Goal: Task Accomplishment & Management: Complete application form

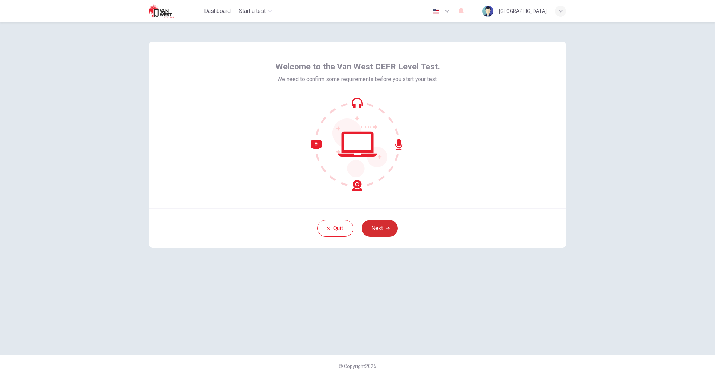
click at [372, 232] on button "Next" at bounding box center [380, 228] width 36 height 17
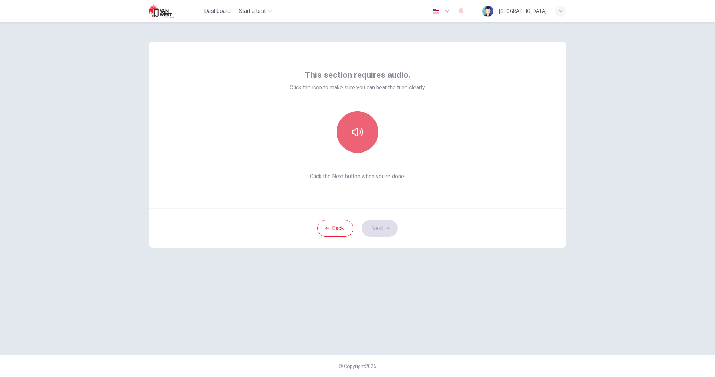
click at [355, 142] on button "button" at bounding box center [358, 132] width 42 height 42
click at [373, 232] on button "Next" at bounding box center [380, 228] width 36 height 17
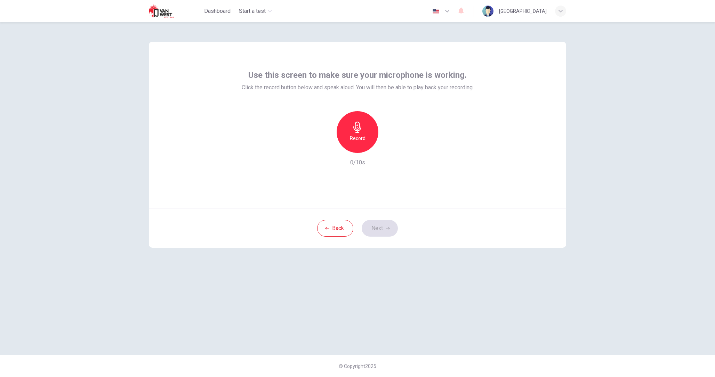
click at [362, 136] on h6 "Record" at bounding box center [358, 138] width 16 height 8
click at [382, 229] on button "Next" at bounding box center [380, 228] width 36 height 17
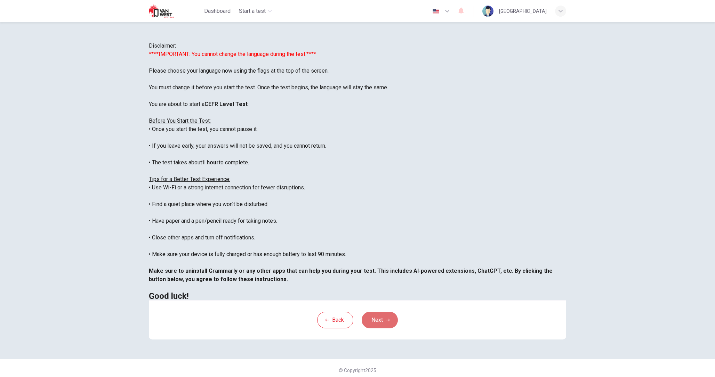
click at [387, 329] on button "Next" at bounding box center [380, 320] width 36 height 17
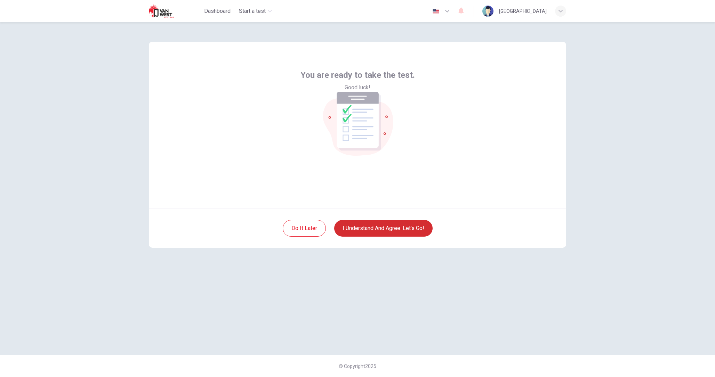
click at [363, 232] on button "I understand and agree. Let’s go!" at bounding box center [383, 228] width 98 height 17
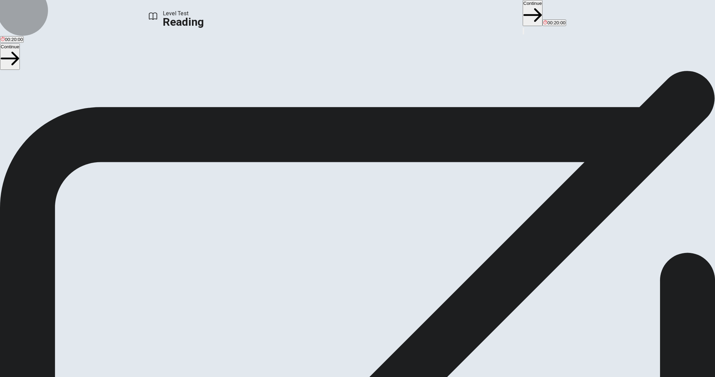
click at [523, 15] on button "Continue" at bounding box center [533, 13] width 20 height 26
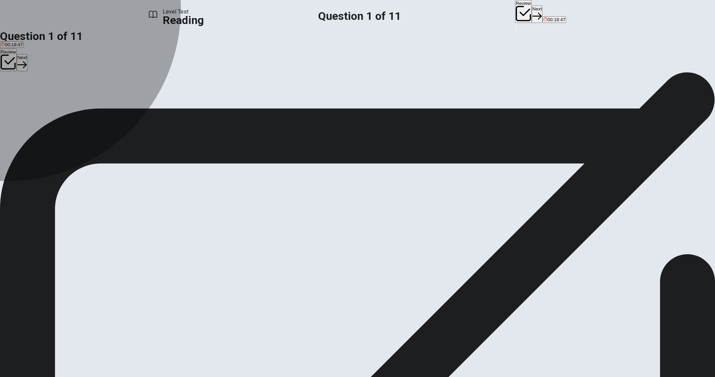
click at [46, 95] on div "D" at bounding box center [42, 91] width 8 height 5
click at [37, 95] on div "C" at bounding box center [30, 91] width 12 height 5
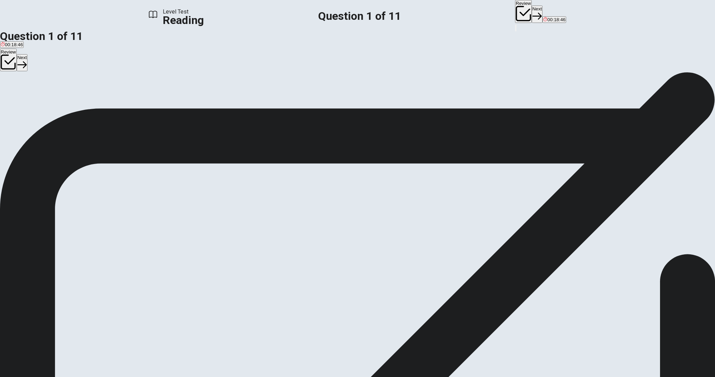
click at [23, 95] on div "B" at bounding box center [18, 91] width 10 height 5
click at [11, 94] on div "A" at bounding box center [6, 91] width 10 height 5
click at [47, 101] on button "D Iron" at bounding box center [41, 95] width 9 height 12
click at [516, 13] on icon "button" at bounding box center [523, 13] width 15 height 15
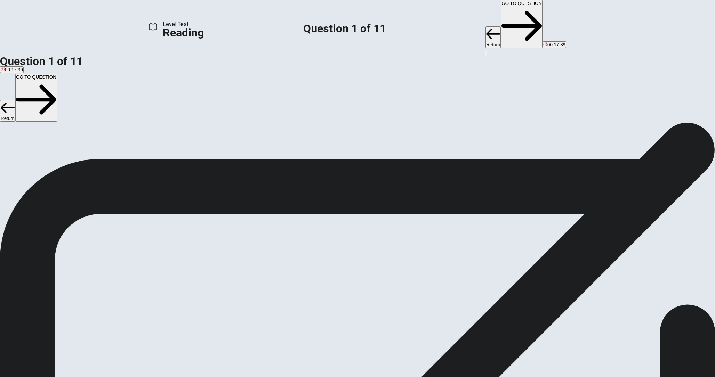
click at [501, 14] on button "GO TO QUESTION" at bounding box center [522, 24] width 42 height 48
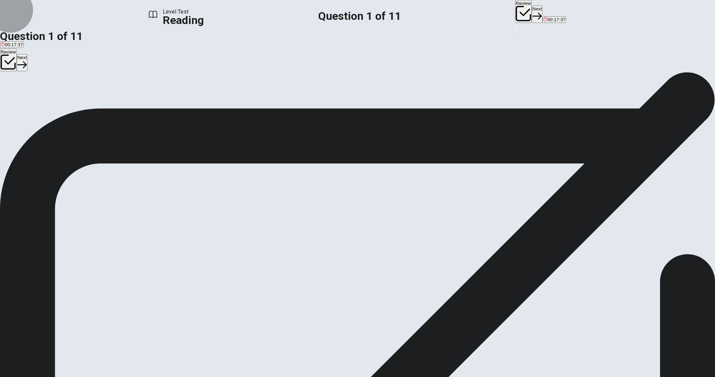
click at [532, 15] on button "Next" at bounding box center [537, 14] width 11 height 17
click at [16, 93] on div "A" at bounding box center [8, 91] width 15 height 5
click at [47, 95] on div "C" at bounding box center [40, 91] width 14 height 5
click at [17, 89] on button "A Symbol" at bounding box center [8, 95] width 17 height 12
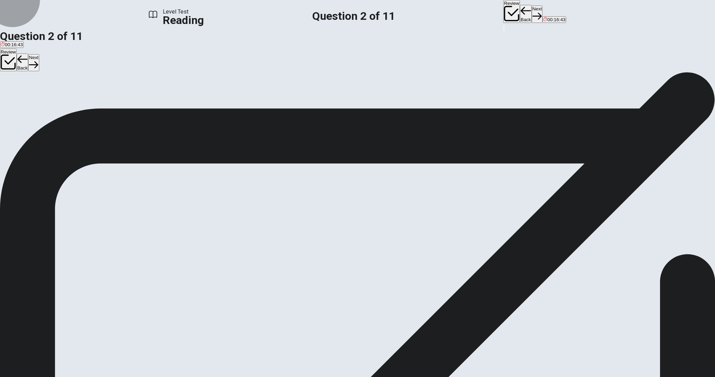
click at [503, 5] on button "Review" at bounding box center [511, 11] width 17 height 23
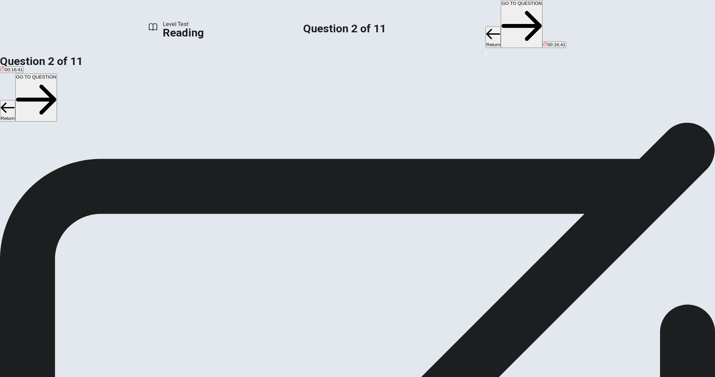
scroll to position [0, 0]
click at [501, 14] on button "GO TO QUESTION" at bounding box center [522, 24] width 42 height 48
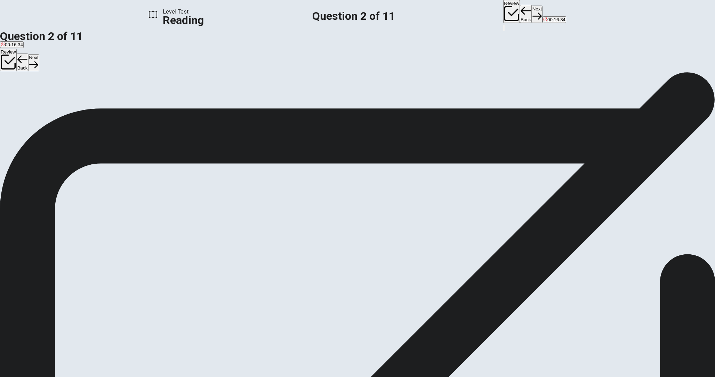
click at [470, 21] on div "Level Test Reading Question 2 of 11 Review Back Next 00:16:34" at bounding box center [357, 16] width 715 height 32
click at [532, 13] on button "Next" at bounding box center [537, 14] width 11 height 17
click at [503, 14] on button "Review" at bounding box center [511, 11] width 17 height 23
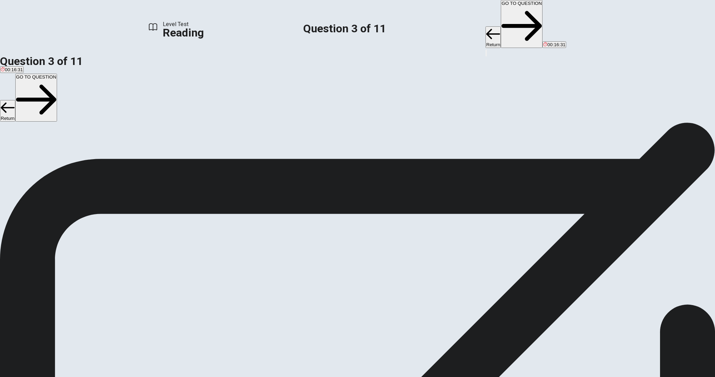
scroll to position [0, 0]
click at [501, 13] on button "GO TO QUESTION" at bounding box center [522, 24] width 42 height 48
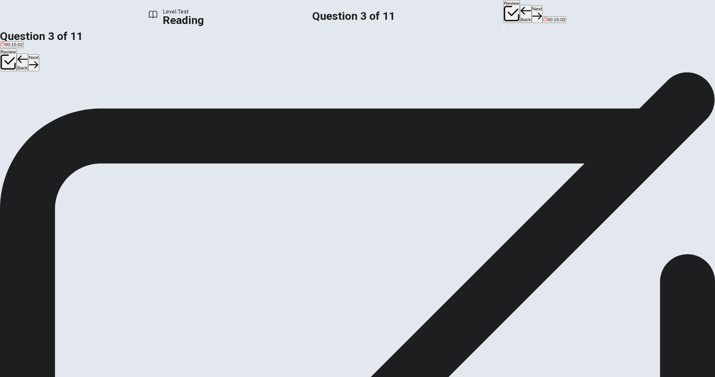
click at [223, 100] on span "Using iron made the tower lighter and stronger, which was remarkable at the tim…" at bounding box center [198, 97] width 168 height 5
click at [532, 11] on button "Next" at bounding box center [537, 14] width 11 height 17
click at [503, 11] on button "Review" at bounding box center [511, 11] width 17 height 23
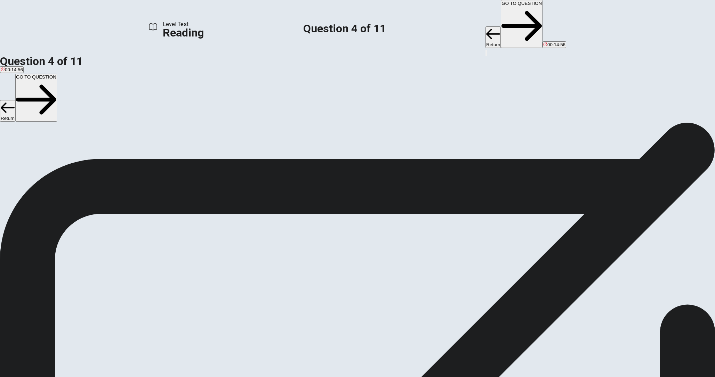
scroll to position [0, 0]
click at [501, 15] on button "GO TO QUESTION" at bounding box center [522, 24] width 42 height 48
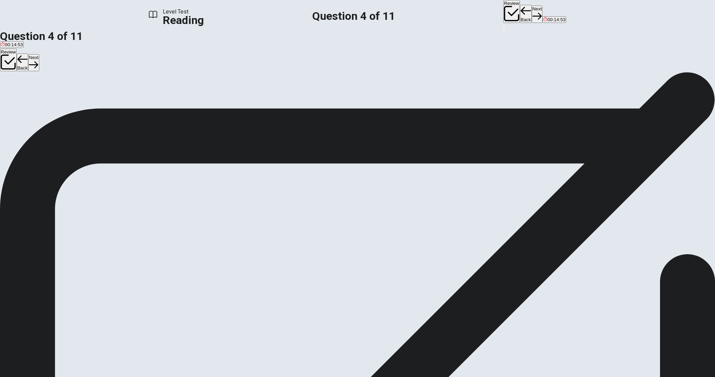
scroll to position [95, 0]
click at [561, 207] on input at bounding box center [591, 210] width 60 height 7
click at [238, 207] on input at bounding box center [208, 210] width 60 height 7
click at [267, 215] on input at bounding box center [237, 218] width 60 height 7
click at [561, 207] on input at bounding box center [591, 210] width 60 height 7
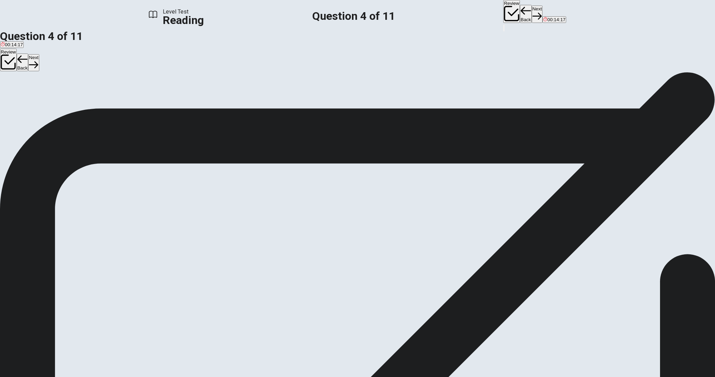
click at [375, 197] on div "3" at bounding box center [357, 201] width 715 height 8
click at [511, 215] on input at bounding box center [541, 218] width 60 height 7
click at [378, 231] on div "4" at bounding box center [357, 235] width 715 height 8
click at [238, 207] on input at bounding box center [208, 210] width 60 height 7
click at [611, 223] on input at bounding box center [641, 226] width 60 height 7
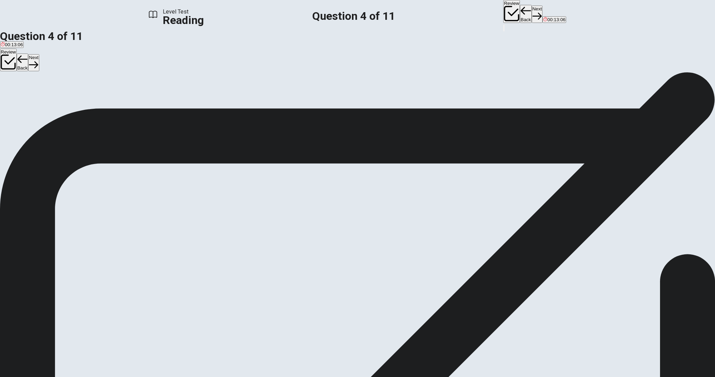
click at [532, 12] on button "Next" at bounding box center [537, 14] width 11 height 17
click at [503, 18] on button "Review" at bounding box center [511, 11] width 17 height 23
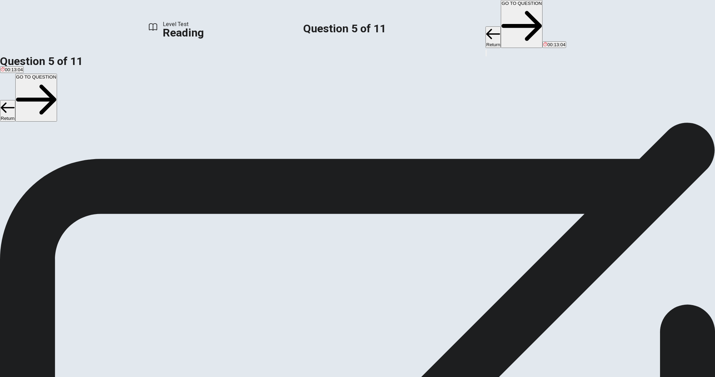
scroll to position [0, 0]
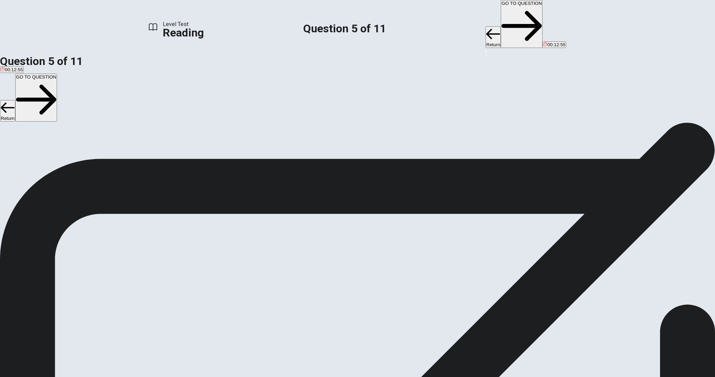
click at [501, 11] on button "GO TO QUESTION" at bounding box center [522, 24] width 42 height 48
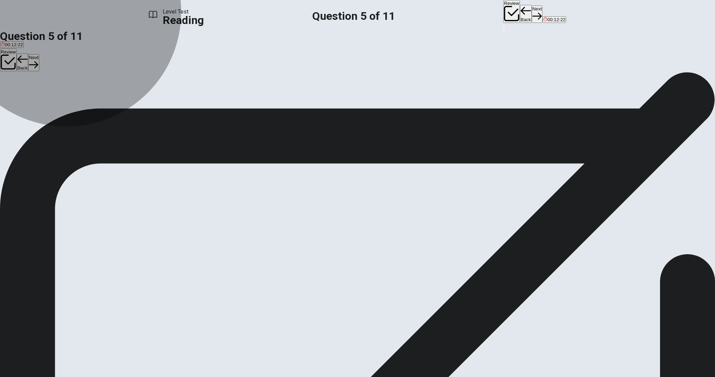
click at [230, 100] on span "It became a popular and beloved icon of [GEOGRAPHIC_DATA]." at bounding box center [216, 97] width 133 height 5
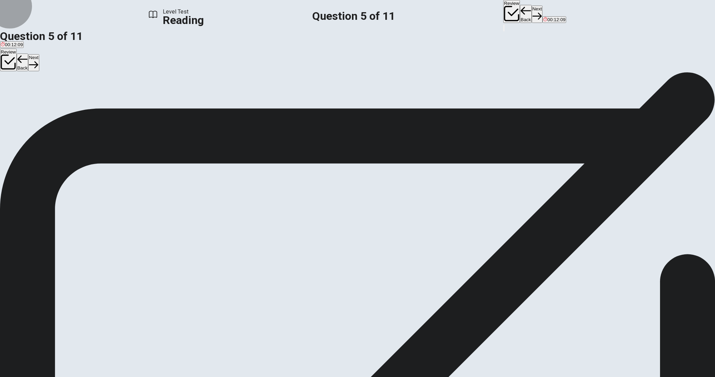
click at [532, 11] on button "Next" at bounding box center [537, 14] width 11 height 17
drag, startPoint x: 416, startPoint y: 238, endPoint x: 432, endPoint y: 245, distance: 17.8
click at [432, 242] on span "Despite its popularity, the [GEOGRAPHIC_DATA] has faced some challenges. Over t…" at bounding box center [354, 230] width 709 height 23
drag, startPoint x: 449, startPoint y: 204, endPoint x: 461, endPoint y: 207, distance: 11.6
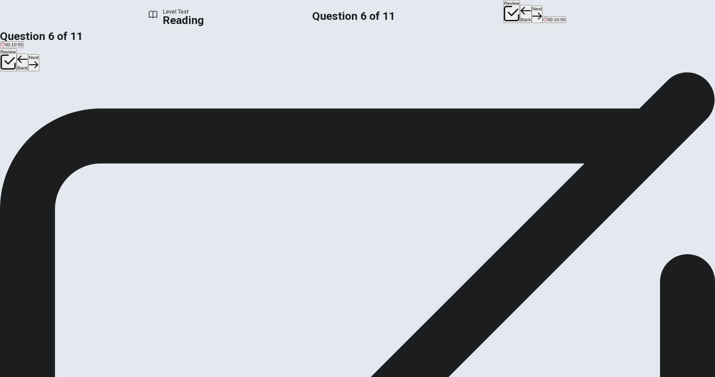
click at [461, 210] on div "4 Despite its popularity, the Eiffel Tower has faced some challenges. Over the …" at bounding box center [357, 226] width 715 height 33
drag, startPoint x: 450, startPoint y: 204, endPoint x: 451, endPoint y: 208, distance: 4.6
click at [451, 219] on span "Despite its popularity, the [GEOGRAPHIC_DATA] has faced some challenges. Over t…" at bounding box center [354, 230] width 709 height 23
click at [459, 219] on span "Despite its popularity, the [GEOGRAPHIC_DATA] has faced some challenges. Over t…" at bounding box center [354, 230] width 709 height 23
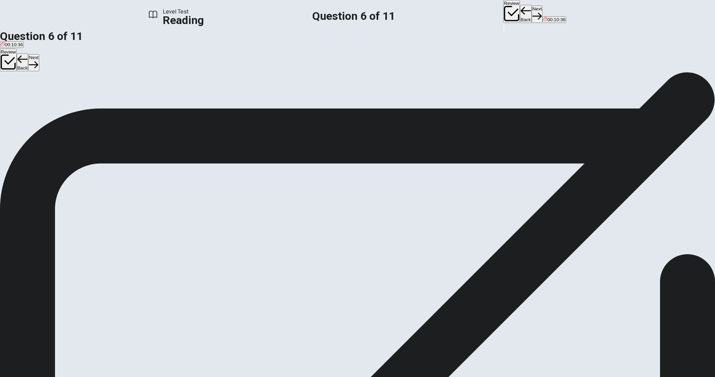
click at [459, 219] on span "Despite its popularity, the [GEOGRAPHIC_DATA] has faced some challenges. Over t…" at bounding box center [354, 230] width 709 height 23
click at [77, 98] on span "Overcrowding and security concerns." at bounding box center [39, 97] width 76 height 5
click at [532, 13] on button "Next" at bounding box center [537, 14] width 11 height 17
click at [137, 81] on span "What can be inferred about the Eiffel Tower's popularity?" at bounding box center [68, 84] width 137 height 7
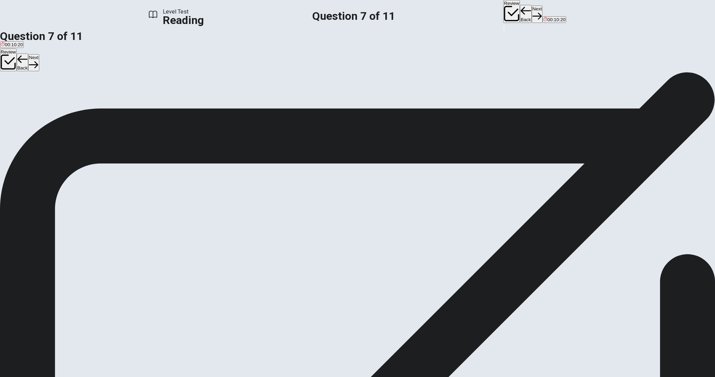
click at [137, 81] on span "What can be inferred about the Eiffel Tower's popularity?" at bounding box center [68, 84] width 137 height 7
drag, startPoint x: 200, startPoint y: 70, endPoint x: 207, endPoint y: 70, distance: 7.0
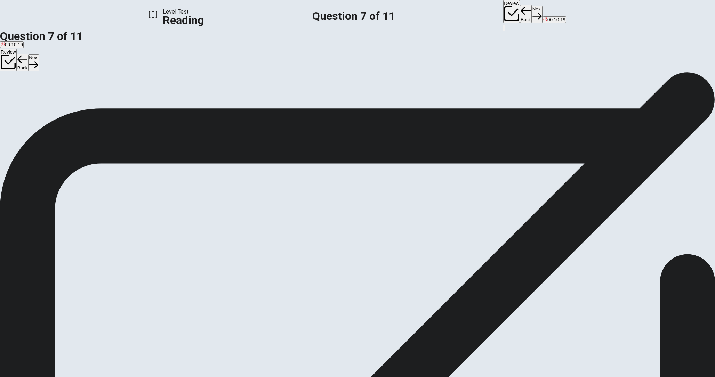
click at [137, 81] on span "What can be inferred about the Eiffel Tower's popularity?" at bounding box center [68, 84] width 137 height 7
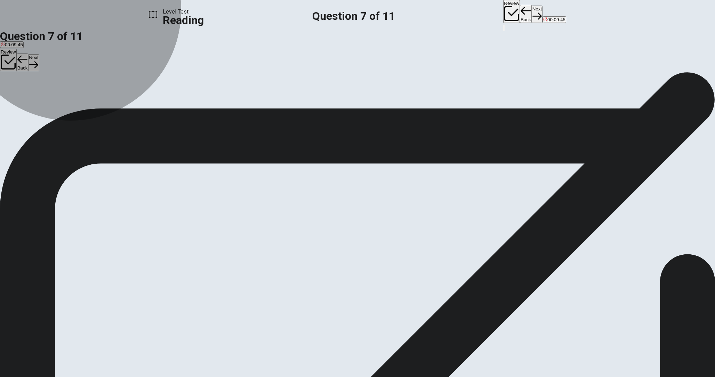
click at [233, 100] on span "It has remained one of the most visited landmarks since its completion." at bounding box center [160, 97] width 145 height 5
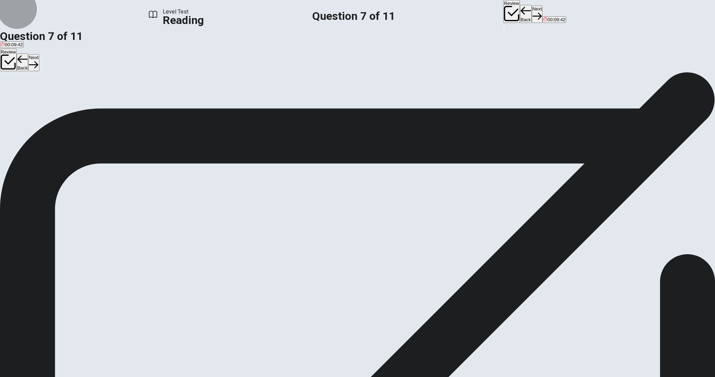
click at [532, 14] on button "Next" at bounding box center [537, 14] width 11 height 17
drag, startPoint x: 406, startPoint y: 124, endPoint x: 412, endPoint y: 125, distance: 6.3
click at [412, 185] on span "[DATE], the [GEOGRAPHIC_DATA] attracts millions of visitors every year. Tourist…" at bounding box center [354, 196] width 709 height 23
click at [220, 100] on span "The tower was made of steel." at bounding box center [190, 97] width 61 height 5
click at [532, 9] on button "Next" at bounding box center [537, 14] width 11 height 17
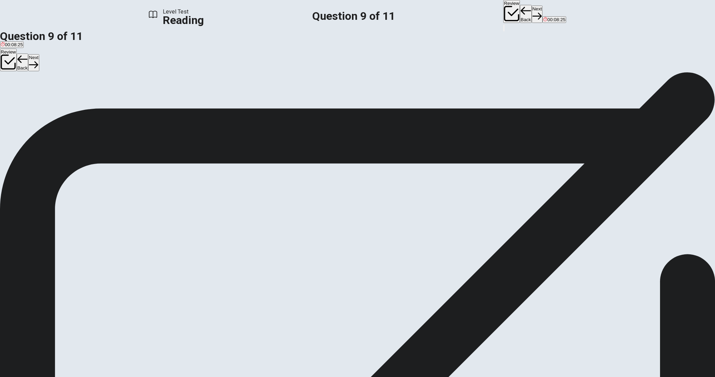
click at [246, 100] on span "To improve security for visitors." at bounding box center [259, 97] width 64 height 5
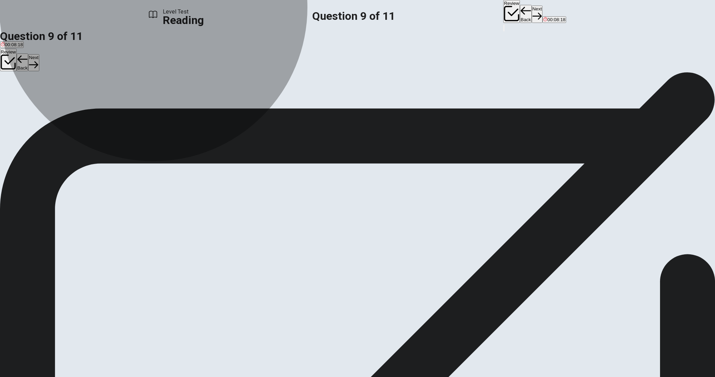
click at [227, 101] on button "C To add more floors to the tower." at bounding box center [193, 95] width 66 height 12
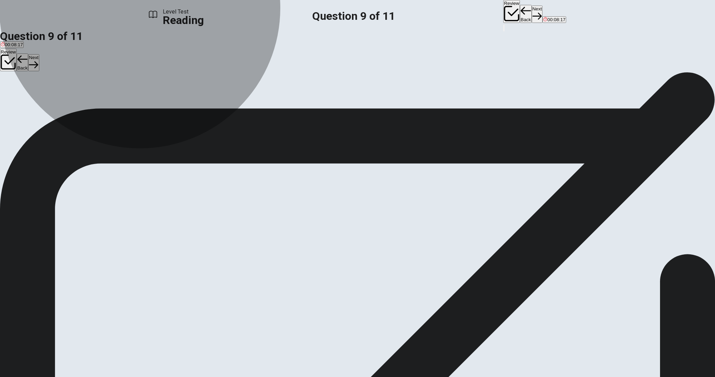
click at [292, 101] on button "D To improve security for visitors." at bounding box center [258, 95] width 65 height 12
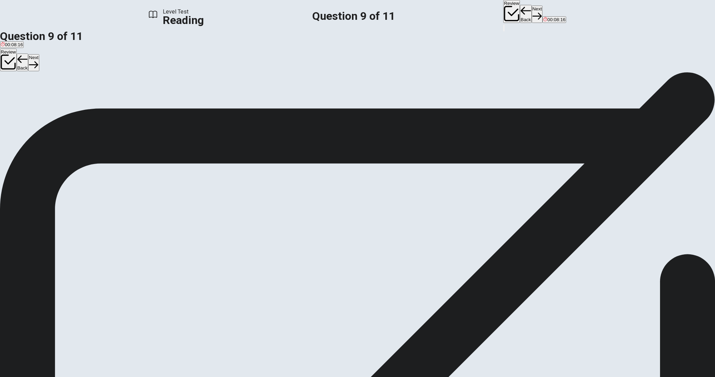
click at [503, 17] on button "Review" at bounding box center [511, 11] width 17 height 23
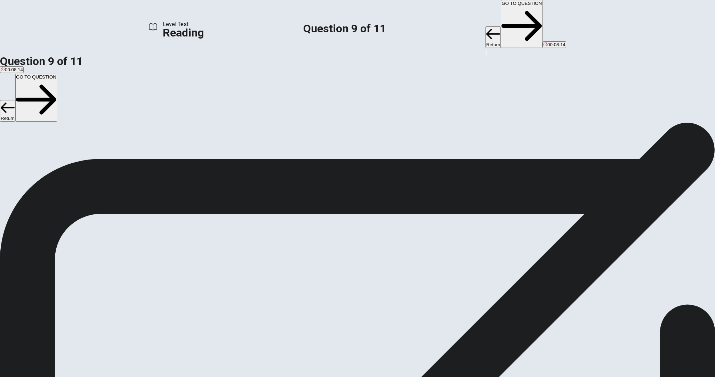
scroll to position [37, 0]
click at [501, 15] on button "GO TO QUESTION" at bounding box center [522, 24] width 42 height 48
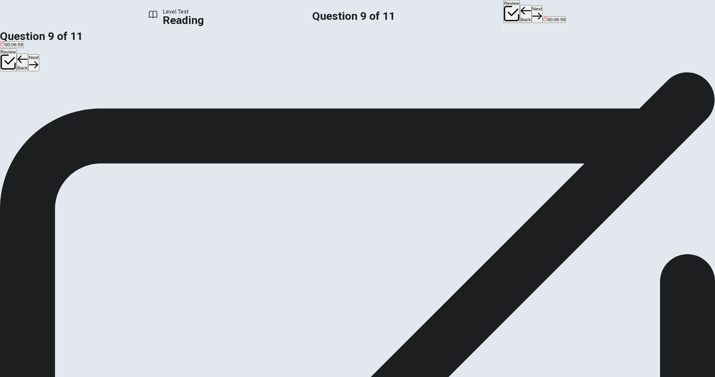
scroll to position [112, 0]
click at [160, 100] on span "To prevent rust and wear on the iron structure." at bounding box center [112, 97] width 95 height 5
click at [532, 15] on button "Next" at bounding box center [537, 14] width 11 height 17
click at [214, 118] on span "Directions: An introductory sentence for a brief summary of the passage is prov…" at bounding box center [353, 125] width 707 height 15
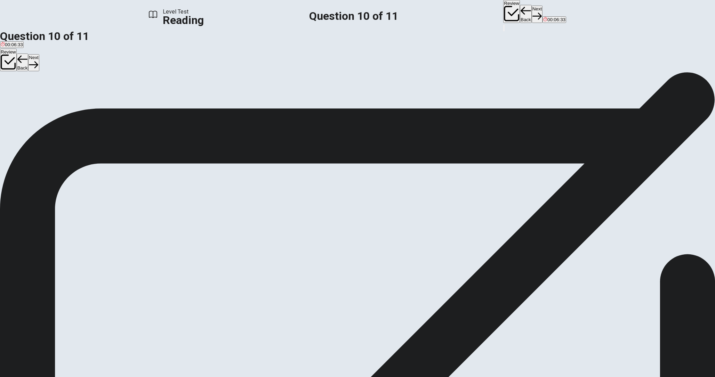
click at [231, 118] on span "Directions: An introductory sentence for a brief summary of the passage is prov…" at bounding box center [353, 125] width 707 height 15
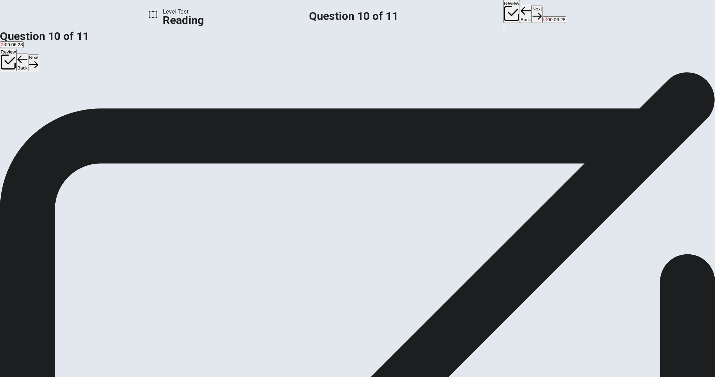
drag, startPoint x: 178, startPoint y: 172, endPoint x: 230, endPoint y: 165, distance: 52.3
drag, startPoint x: 217, startPoint y: 169, endPoint x: 312, endPoint y: 166, distance: 94.3
drag, startPoint x: 293, startPoint y: 177, endPoint x: 201, endPoint y: 164, distance: 92.5
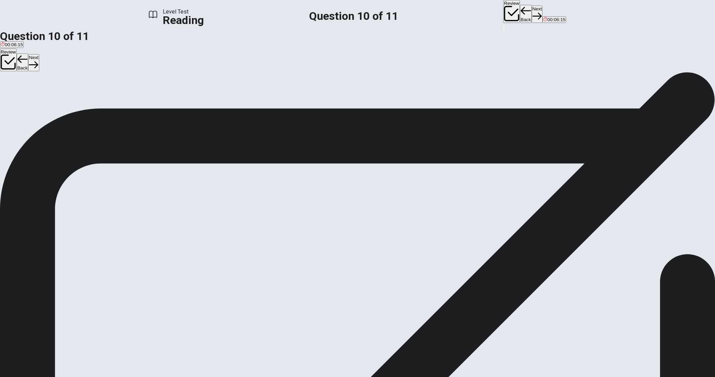
click at [345, 134] on strong "VIEW TEXT." at bounding box center [330, 137] width 29 height 7
drag, startPoint x: 220, startPoint y: 188, endPoint x: 404, endPoint y: 184, distance: 184.7
drag, startPoint x: 213, startPoint y: 178, endPoint x: 358, endPoint y: 169, distance: 145.0
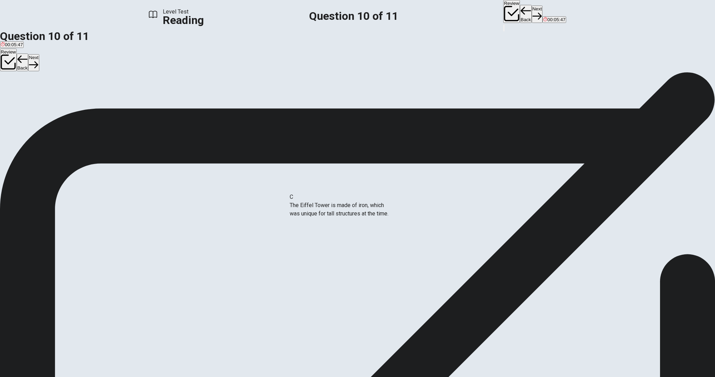
drag, startPoint x: 235, startPoint y: 208, endPoint x: 364, endPoint y: 202, distance: 128.8
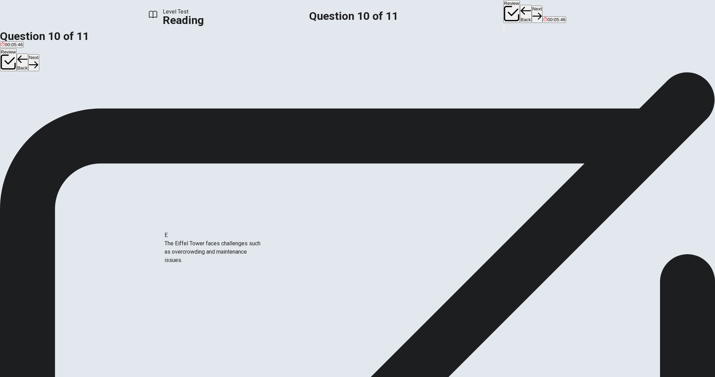
scroll to position [3, 0]
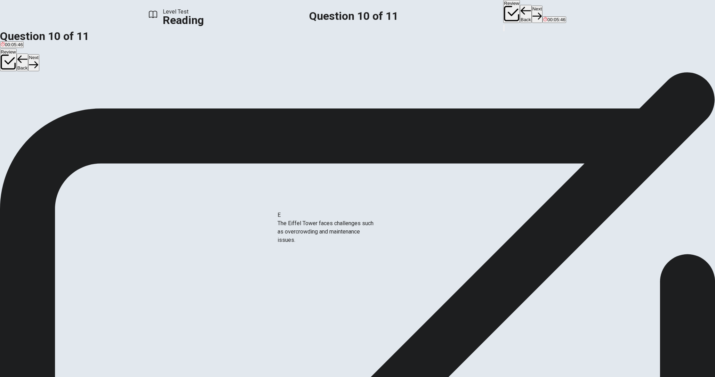
drag, startPoint x: 221, startPoint y: 246, endPoint x: 337, endPoint y: 226, distance: 117.6
drag, startPoint x: 199, startPoint y: 215, endPoint x: 310, endPoint y: 275, distance: 126.5
drag, startPoint x: 218, startPoint y: 201, endPoint x: 297, endPoint y: 249, distance: 92.4
drag, startPoint x: 190, startPoint y: 246, endPoint x: 292, endPoint y: 250, distance: 102.4
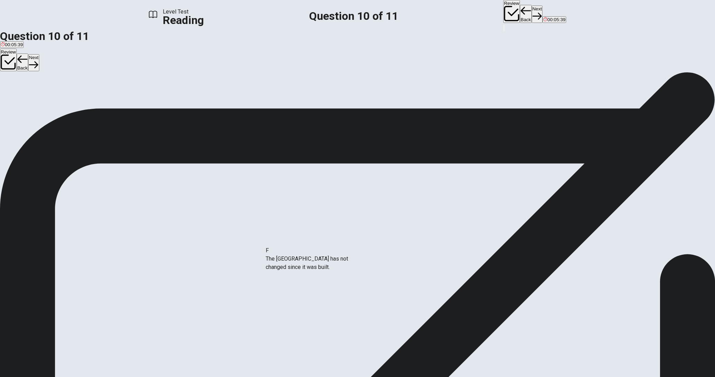
drag, startPoint x: 243, startPoint y: 244, endPoint x: 348, endPoint y: 259, distance: 105.8
drag, startPoint x: 219, startPoint y: 238, endPoint x: 363, endPoint y: 235, distance: 144.4
drag, startPoint x: 214, startPoint y: 209, endPoint x: 370, endPoint y: 205, distance: 155.9
drag, startPoint x: 296, startPoint y: 205, endPoint x: 215, endPoint y: 167, distance: 89.2
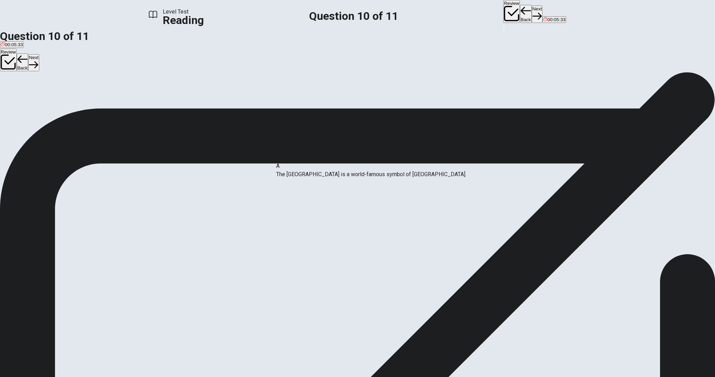
drag, startPoint x: 287, startPoint y: 173, endPoint x: 205, endPoint y: 173, distance: 82.4
drag, startPoint x: 291, startPoint y: 175, endPoint x: 176, endPoint y: 184, distance: 115.4
drag, startPoint x: 215, startPoint y: 175, endPoint x: 319, endPoint y: 170, distance: 104.5
drag, startPoint x: 201, startPoint y: 177, endPoint x: 329, endPoint y: 225, distance: 136.2
drag, startPoint x: 214, startPoint y: 175, endPoint x: 320, endPoint y: 256, distance: 134.2
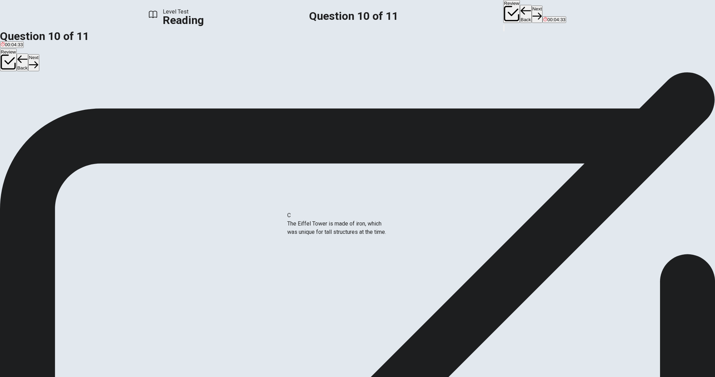
drag, startPoint x: 206, startPoint y: 183, endPoint x: 332, endPoint y: 238, distance: 137.6
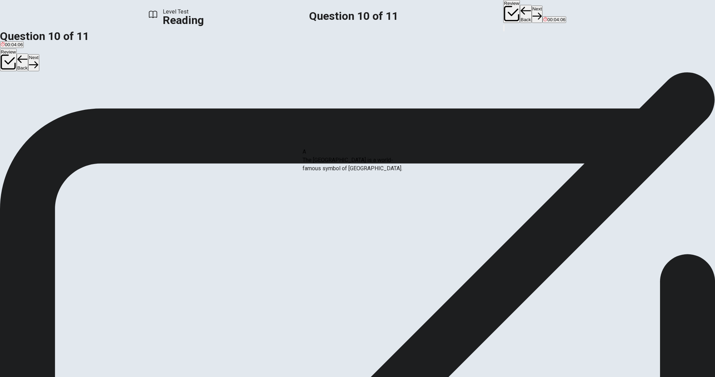
drag, startPoint x: 173, startPoint y: 176, endPoint x: 314, endPoint y: 168, distance: 141.1
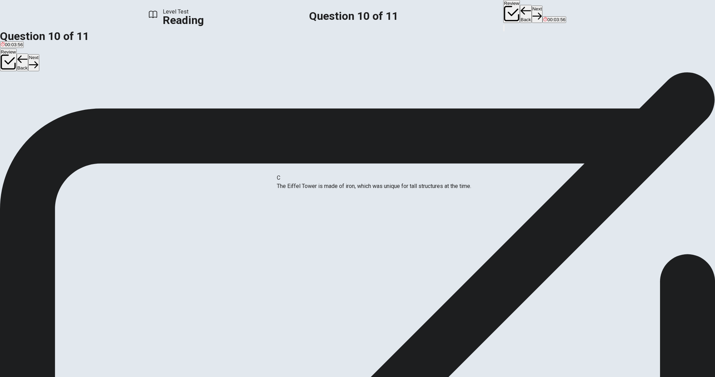
drag, startPoint x: 292, startPoint y: 233, endPoint x: 288, endPoint y: 187, distance: 46.0
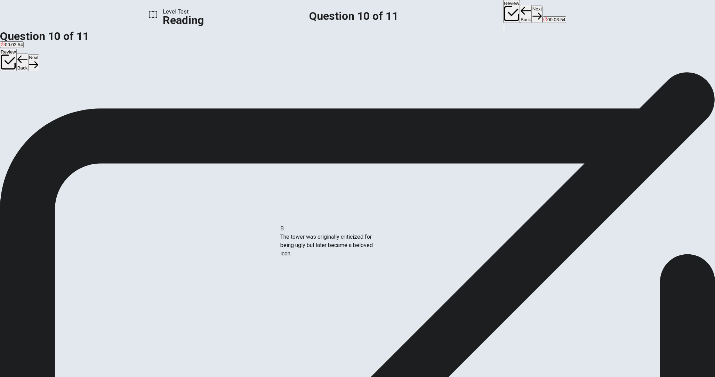
drag, startPoint x: 206, startPoint y: 180, endPoint x: 320, endPoint y: 249, distance: 133.7
drag, startPoint x: 196, startPoint y: 174, endPoint x: 330, endPoint y: 246, distance: 152.8
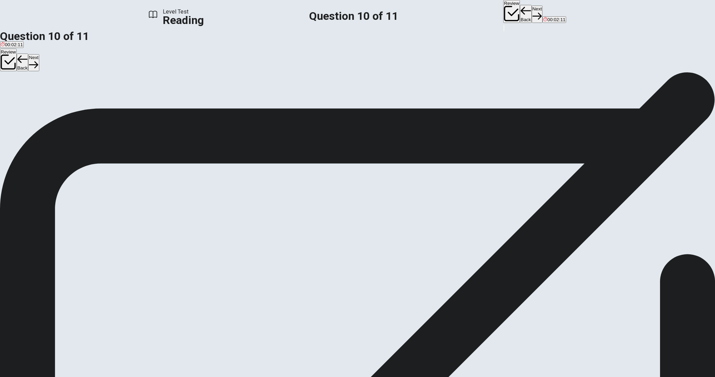
click at [533, 13] on icon "button" at bounding box center [537, 15] width 9 height 9
drag, startPoint x: 213, startPoint y: 158, endPoint x: 349, endPoint y: 178, distance: 138.0
drag, startPoint x: 212, startPoint y: 202, endPoint x: 466, endPoint y: 195, distance: 254.1
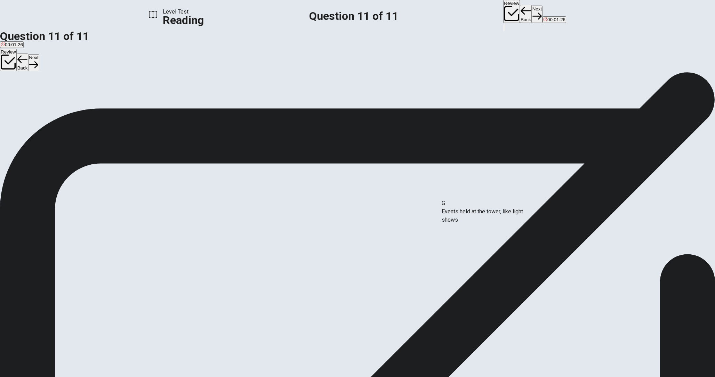
drag, startPoint x: 208, startPoint y: 242, endPoint x: 492, endPoint y: 216, distance: 284.7
drag, startPoint x: 186, startPoint y: 159, endPoint x: 474, endPoint y: 238, distance: 298.1
drag, startPoint x: 473, startPoint y: 77, endPoint x: 516, endPoint y: 76, distance: 42.8
click at [516, 98] on span "Directions: Select the appropriate phrases from the answer choices and match th…" at bounding box center [262, 101] width 525 height 7
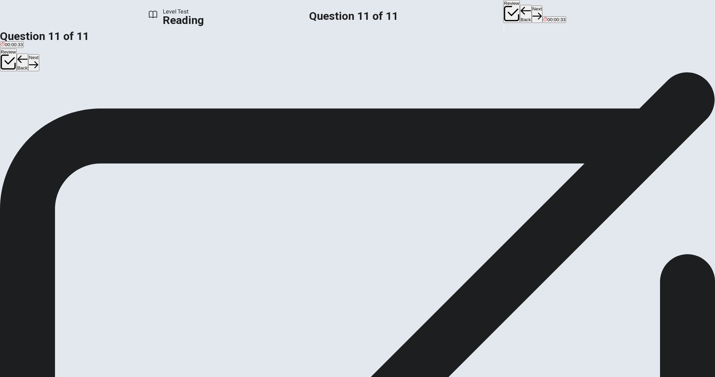
drag, startPoint x: 430, startPoint y: 166, endPoint x: 382, endPoint y: 208, distance: 63.8
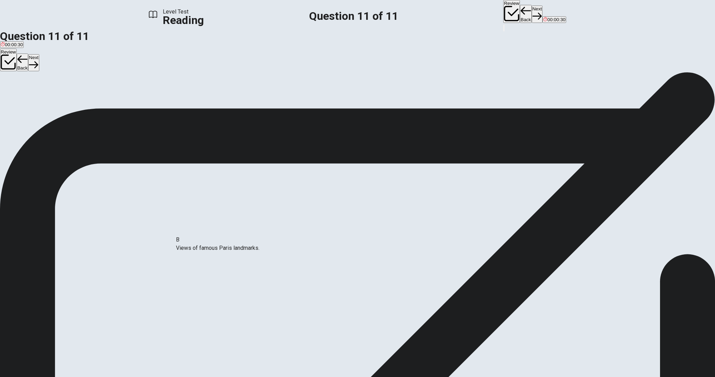
drag, startPoint x: 423, startPoint y: 165, endPoint x: 167, endPoint y: 254, distance: 271.4
drag, startPoint x: 430, startPoint y: 166, endPoint x: 245, endPoint y: 295, distance: 225.3
drag, startPoint x: 420, startPoint y: 166, endPoint x: 198, endPoint y: 231, distance: 231.8
drag, startPoint x: 434, startPoint y: 170, endPoint x: 199, endPoint y: 221, distance: 240.5
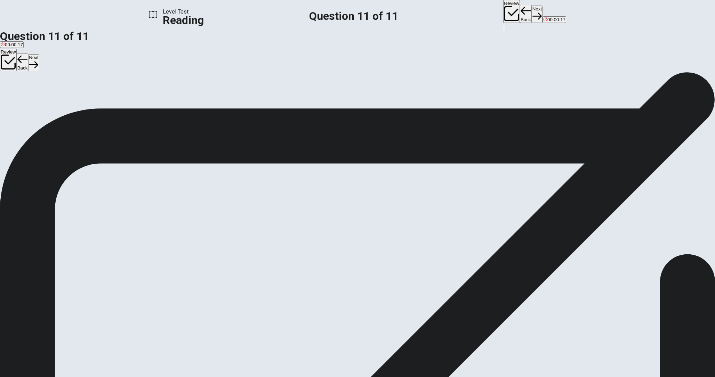
scroll to position [56, 0]
drag, startPoint x: 217, startPoint y: 196, endPoint x: 335, endPoint y: 195, distance: 117.2
drag, startPoint x: 215, startPoint y: 208, endPoint x: 457, endPoint y: 186, distance: 243.1
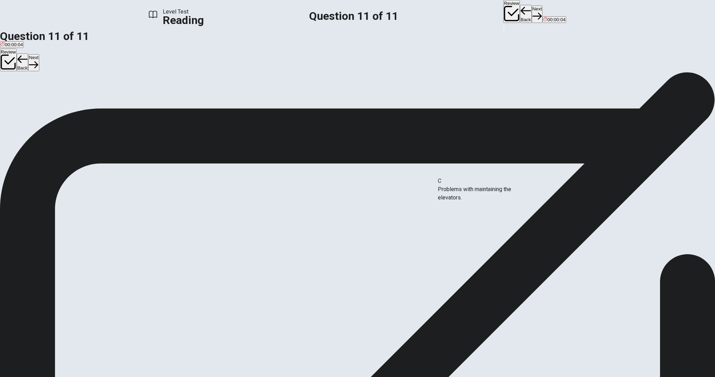
drag, startPoint x: 192, startPoint y: 193, endPoint x: 470, endPoint y: 192, distance: 278.6
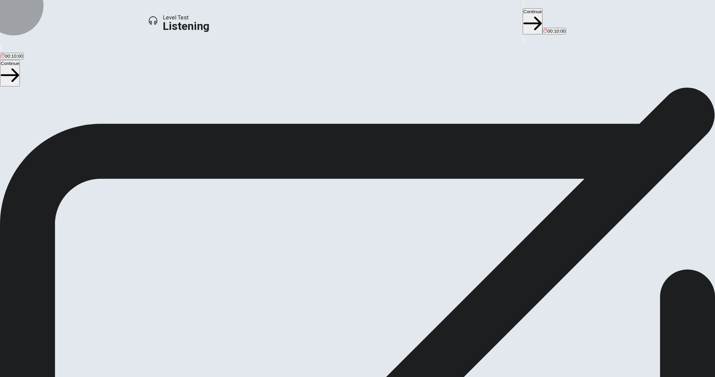
click at [523, 10] on button "Continue" at bounding box center [533, 21] width 20 height 26
click at [43, 336] on icon "button" at bounding box center [37, 341] width 11 height 11
click at [58, 321] on button "button" at bounding box center [38, 342] width 42 height 42
click at [446, 363] on p "Click the icon to make sure you can hear the tune clearly." at bounding box center [357, 371] width 715 height 17
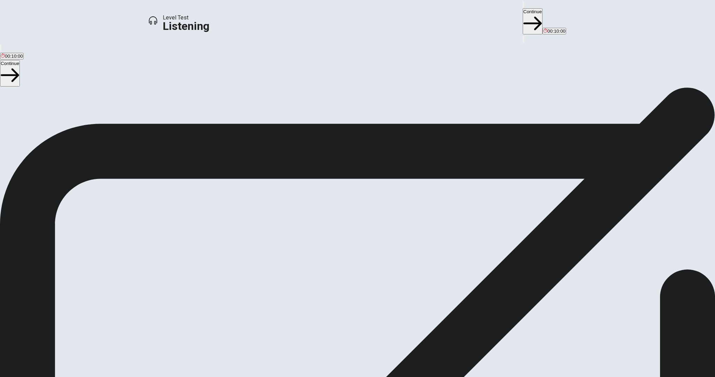
click at [461, 363] on p "Click the icon to make sure you can hear the tune clearly." at bounding box center [357, 371] width 715 height 17
click at [523, 11] on button "Continue" at bounding box center [533, 21] width 20 height 26
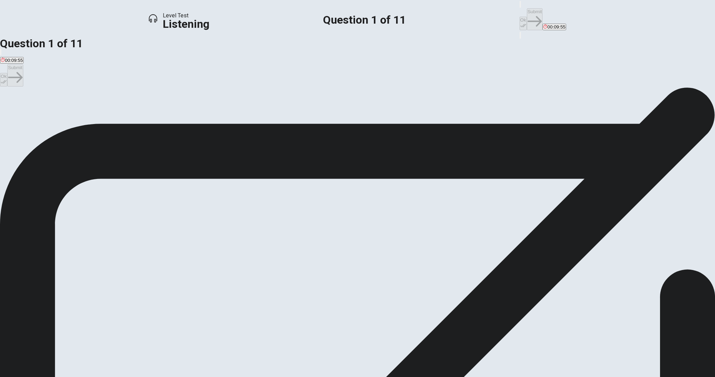
click at [124, 110] on div "C" at bounding box center [98, 107] width 52 height 5
click at [520, 23] on icon "button" at bounding box center [523, 26] width 6 height 6
click at [527, 11] on button "Submit" at bounding box center [535, 19] width 16 height 22
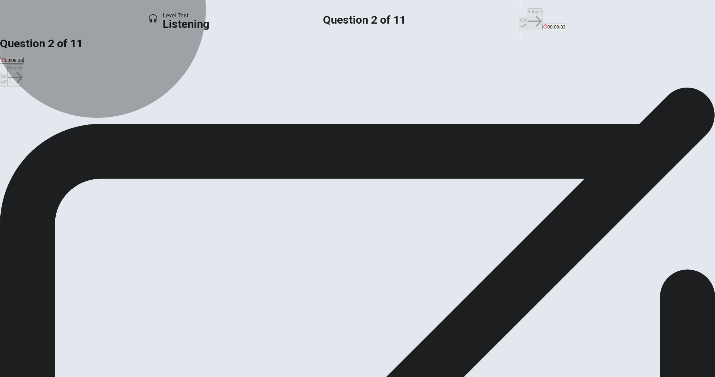
click at [110, 110] on span "Because it has the tallest roller coaster in the country." at bounding box center [56, 112] width 110 height 5
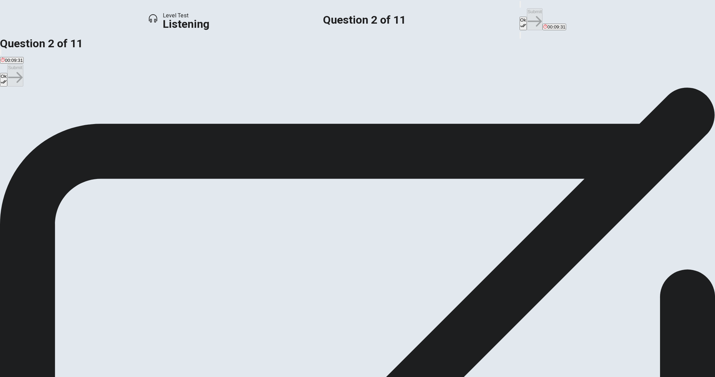
click at [520, 23] on icon "button" at bounding box center [523, 26] width 6 height 6
click at [527, 11] on button "Submit" at bounding box center [535, 19] width 16 height 22
click at [194, 115] on span "Nervous but willing to try." at bounding box center [168, 112] width 51 height 5
click at [55, 113] on span "Excited to try it right away." at bounding box center [28, 112] width 54 height 5
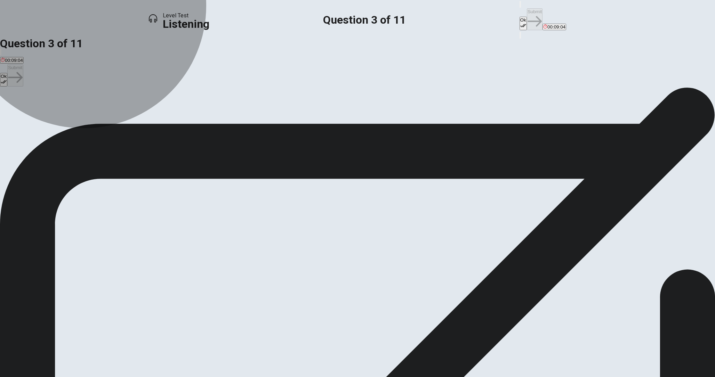
click at [55, 114] on button "A Excited to try it right away." at bounding box center [27, 110] width 55 height 12
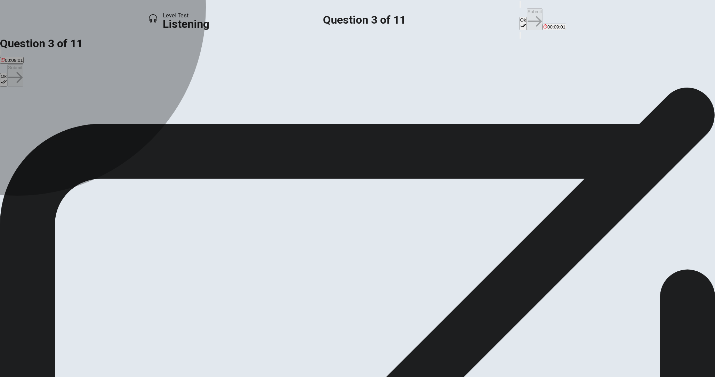
click at [194, 115] on span "Nervous but willing to try." at bounding box center [168, 112] width 51 height 5
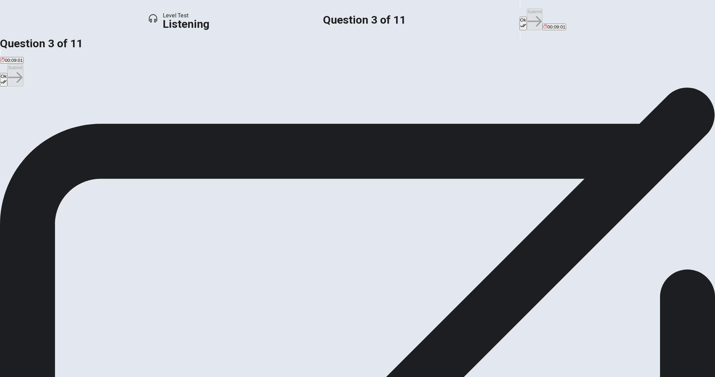
click at [55, 110] on div "A" at bounding box center [28, 107] width 54 height 5
click at [194, 110] on div "D" at bounding box center [168, 107] width 51 height 5
click at [520, 17] on button "Ok" at bounding box center [523, 24] width 7 height 14
click at [527, 13] on button "Submit" at bounding box center [535, 19] width 16 height 22
click at [94, 115] on span "Sitting by the fountain." at bounding box center [71, 112] width 46 height 5
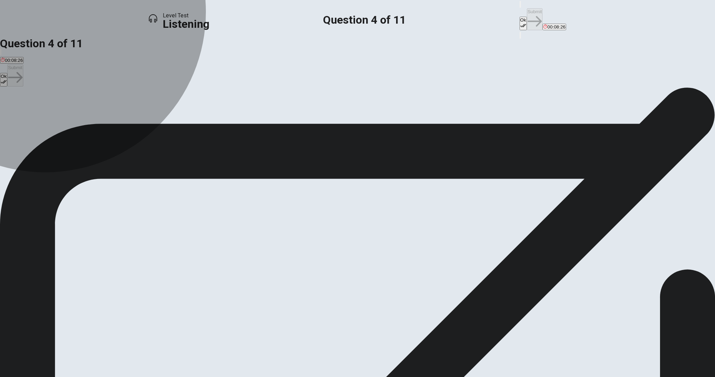
click at [131, 115] on span "Eating ice cream." at bounding box center [113, 112] width 36 height 5
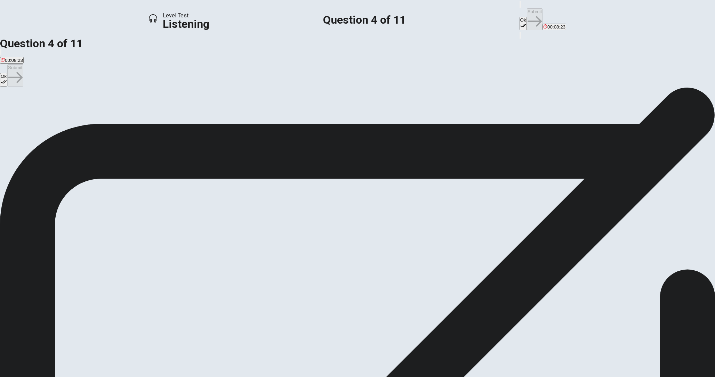
click at [520, 17] on button "Ok" at bounding box center [523, 24] width 7 height 14
click at [527, 9] on button "Submit" at bounding box center [535, 19] width 16 height 22
click at [161, 96] on span "What does the woman suggest they bring to the amusement park?" at bounding box center [80, 99] width 161 height 7
click at [349, 94] on div "question 5 What does the woman suggest they bring to the amusement park? A Extr…" at bounding box center [357, 101] width 715 height 29
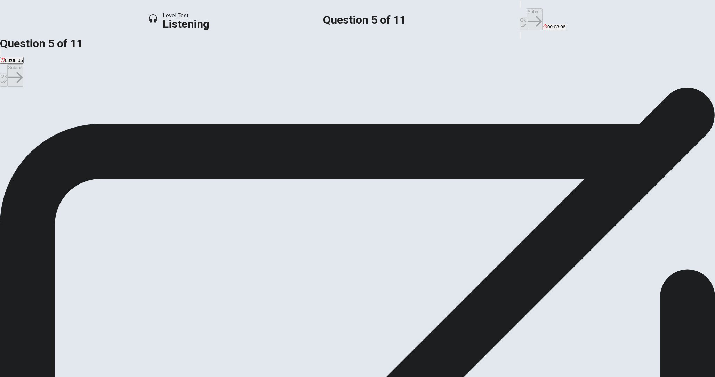
click at [29, 110] on span "Extra clothes." at bounding box center [15, 112] width 28 height 5
click at [520, 17] on button "Ok" at bounding box center [523, 24] width 7 height 14
click at [527, 14] on button "Submit" at bounding box center [535, 19] width 16 height 22
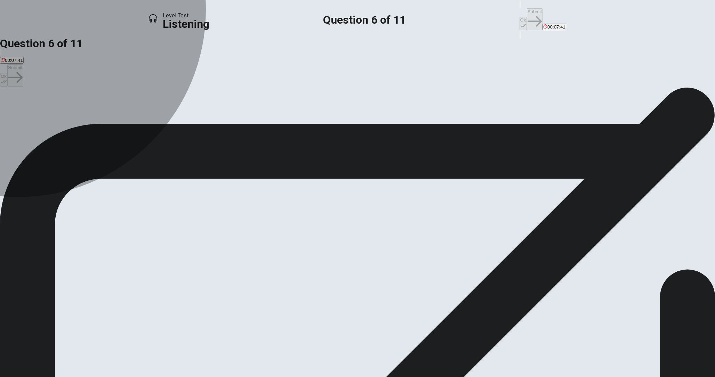
click at [129, 115] on span "To get discounted tickets." at bounding box center [103, 112] width 52 height 5
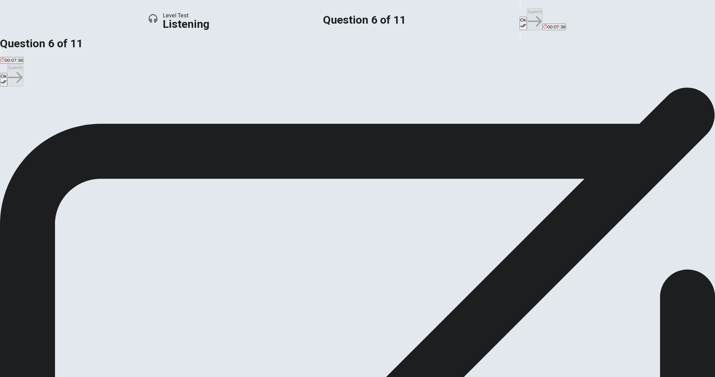
click at [75, 115] on span "To get parking close to the entrance." at bounding box center [38, 112] width 75 height 5
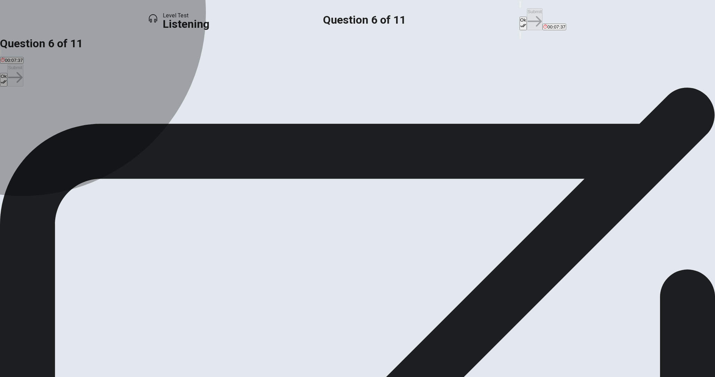
click at [130, 116] on button "B To get discounted tickets." at bounding box center [103, 110] width 54 height 12
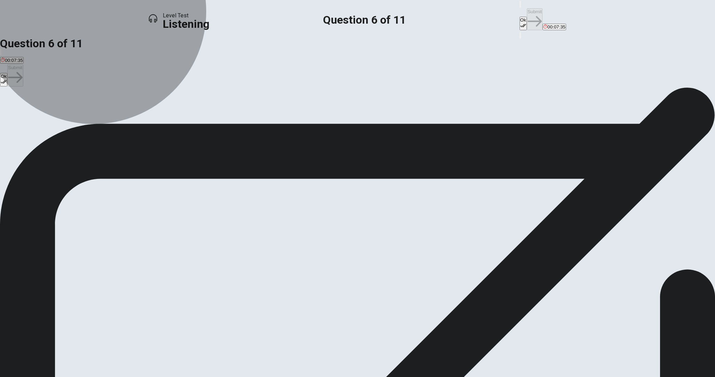
click at [130, 116] on button "B To get discounted tickets." at bounding box center [103, 110] width 54 height 12
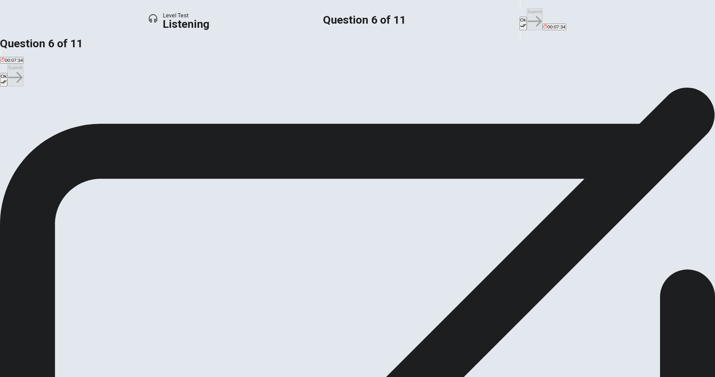
click at [520, 17] on button "Ok" at bounding box center [523, 24] width 7 height 14
click at [527, 12] on button "Submit" at bounding box center [535, 19] width 16 height 22
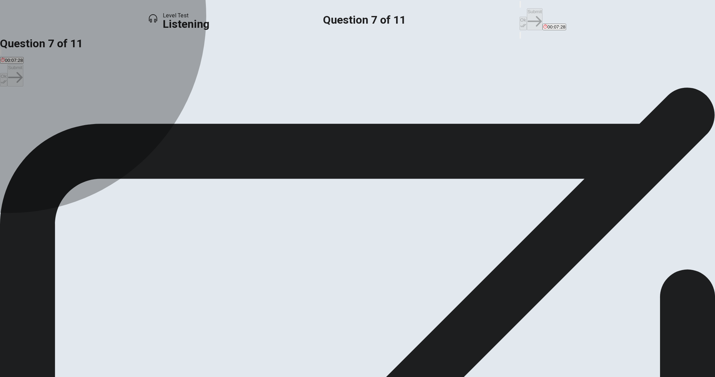
click at [29, 116] on button "B 8 a.m." at bounding box center [21, 110] width 14 height 12
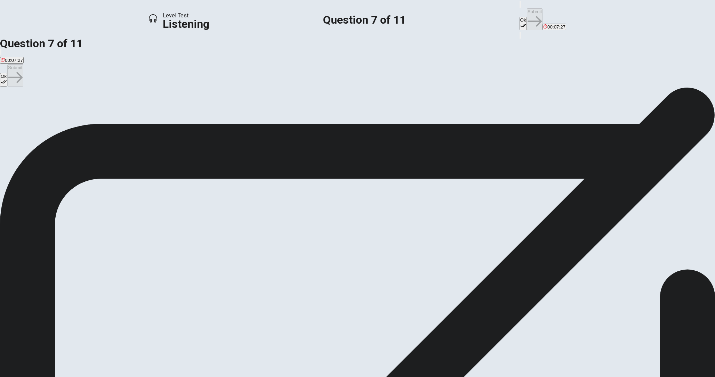
click at [43, 116] on button "C 9 a.m." at bounding box center [36, 110] width 14 height 12
click at [520, 17] on button "Ok" at bounding box center [523, 24] width 7 height 14
click at [528, 14] on icon "button" at bounding box center [535, 21] width 14 height 14
click at [131, 115] on span "They are looking forward to it." at bounding box center [100, 112] width 61 height 5
click at [439, 3] on div "Level Test Listening Question 8 of 11 Ok Submit 00:07:04" at bounding box center [357, 19] width 715 height 39
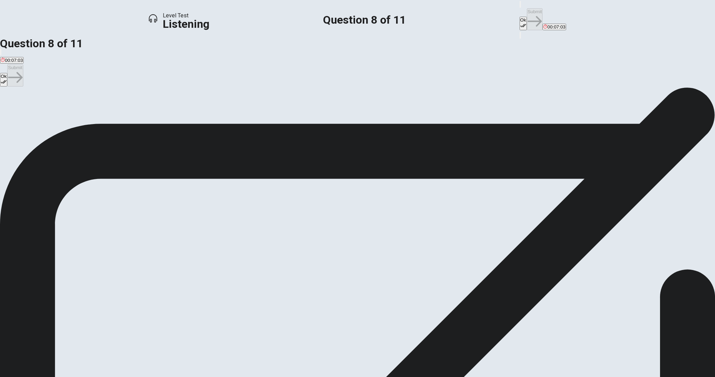
click at [520, 17] on button "Ok" at bounding box center [523, 24] width 7 height 14
click at [527, 13] on button "Submit" at bounding box center [535, 19] width 16 height 22
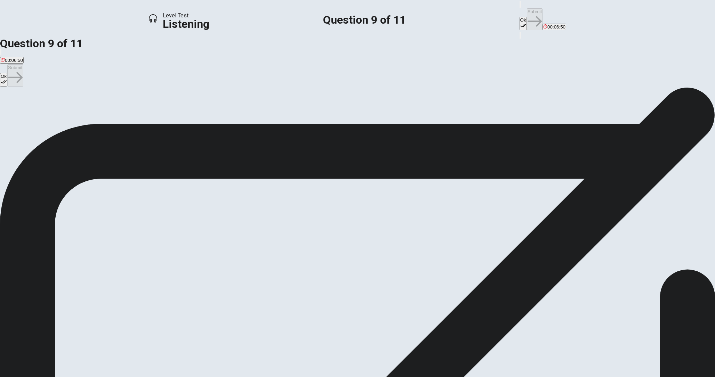
click at [520, 17] on button "Ok" at bounding box center [523, 24] width 7 height 14
click at [527, 14] on button "Submit" at bounding box center [535, 19] width 16 height 22
click at [520, 6] on icon "button" at bounding box center [520, 6] width 0 height 0
click at [520, 8] on div "Ok Submit 00:06:44" at bounding box center [543, 15] width 47 height 31
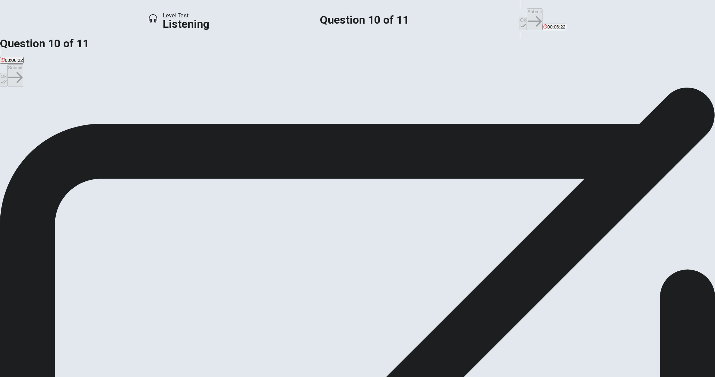
click at [255, 115] on span "To protect themselves from the sun." at bounding box center [218, 112] width 73 height 5
click at [520, 17] on button "Ok" at bounding box center [523, 24] width 7 height 14
click at [528, 14] on icon "button" at bounding box center [535, 21] width 14 height 14
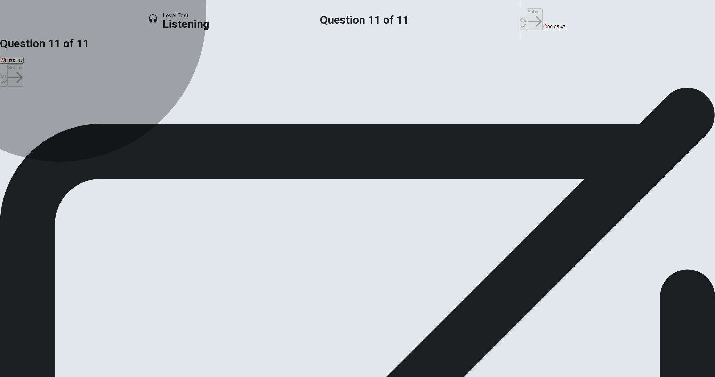
click at [249, 116] on button "C Begin with less scary rides and build up to bigger ones." at bounding box center [191, 110] width 114 height 12
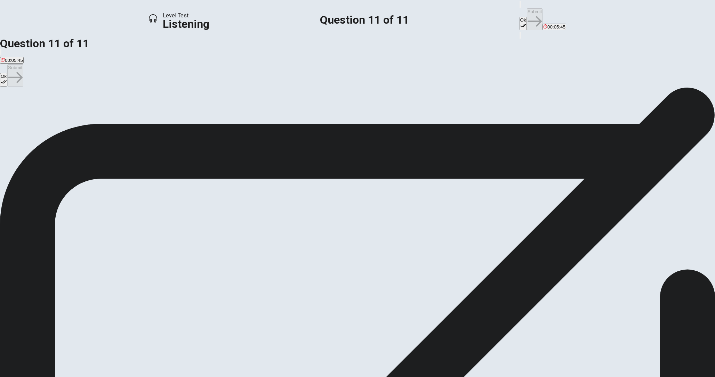
drag, startPoint x: 428, startPoint y: 9, endPoint x: 322, endPoint y: 140, distance: 168.3
click at [322, 140] on div "Level Test Listening Question 11 of 11 Ok Submit 00:05:45 Question 11 of 11 00:…" at bounding box center [357, 188] width 715 height 377
click at [248, 115] on span "Begin with less scary rides and build up to bigger ones." at bounding box center [191, 112] width 113 height 5
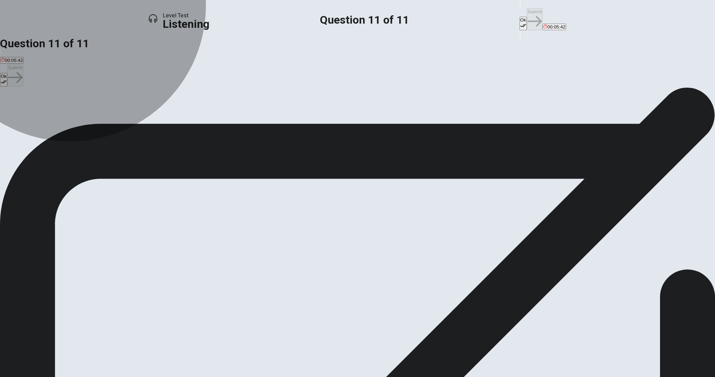
click at [134, 115] on span "Start with the most intense rides first." at bounding box center [95, 112] width 76 height 5
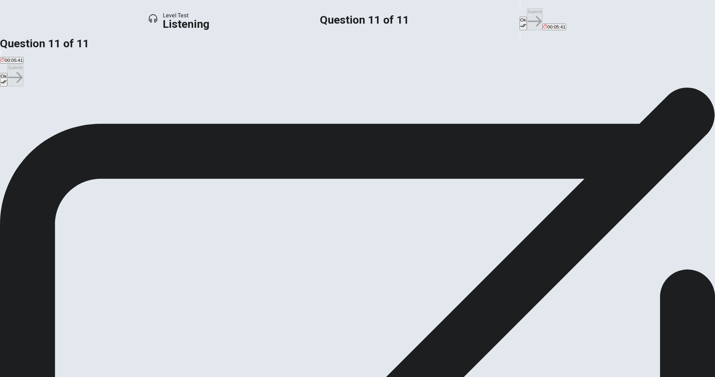
click at [249, 116] on button "C Begin with less scary rides and build up to bigger ones." at bounding box center [191, 110] width 114 height 12
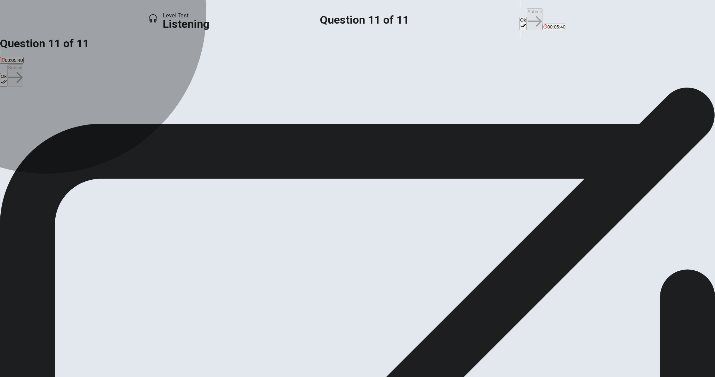
click at [249, 116] on button "C Begin with less scary rides and build up to bigger ones." at bounding box center [191, 110] width 114 height 12
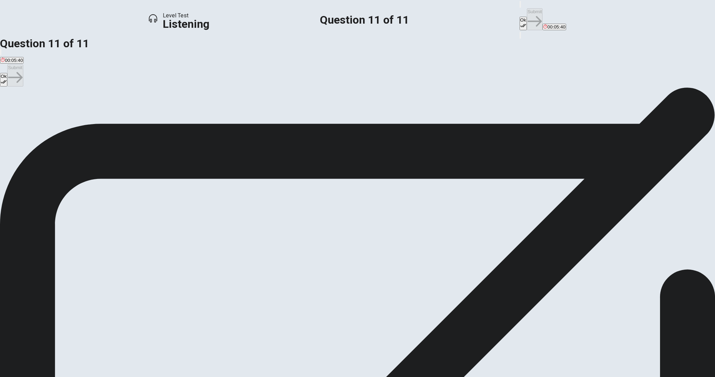
click at [249, 116] on button "C Begin with less scary rides and build up to bigger ones." at bounding box center [191, 110] width 114 height 12
click at [248, 115] on span "Begin with less scary rides and build up to bigger ones." at bounding box center [191, 112] width 113 height 5
click at [248, 110] on div "C" at bounding box center [191, 107] width 113 height 5
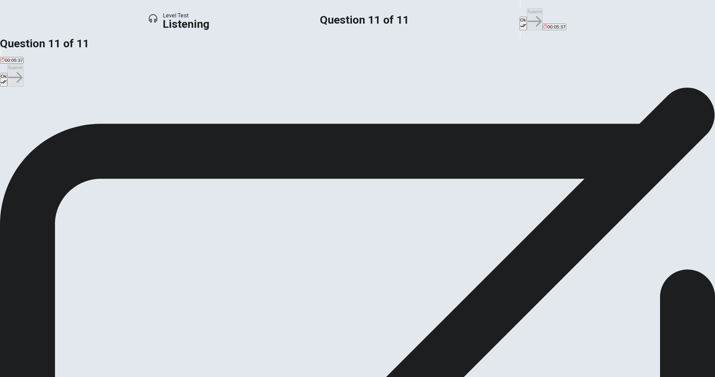
click at [249, 116] on button "C Begin with less scary rides and build up to bigger ones." at bounding box center [191, 110] width 114 height 12
click at [248, 115] on span "Begin with less scary rides and build up to bigger ones." at bounding box center [191, 112] width 113 height 5
click at [457, 117] on div "A Only go on the water rides. B Start with the most intense rides first. C Begi…" at bounding box center [357, 110] width 715 height 13
click at [249, 116] on button "C Begin with less scary rides and build up to bigger ones." at bounding box center [191, 110] width 114 height 12
click at [520, 17] on button "Ok" at bounding box center [523, 24] width 7 height 14
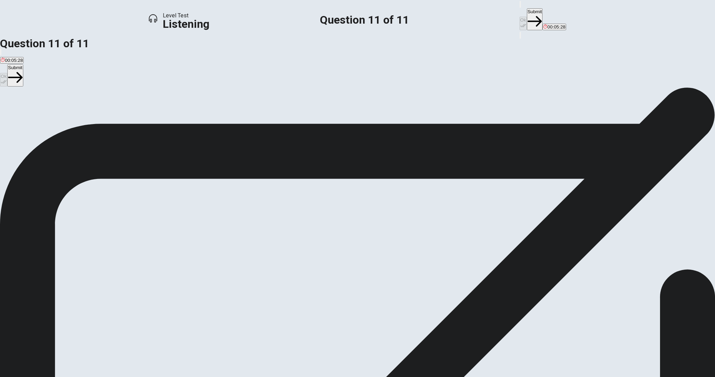
click at [527, 15] on button "Submit" at bounding box center [535, 19] width 16 height 22
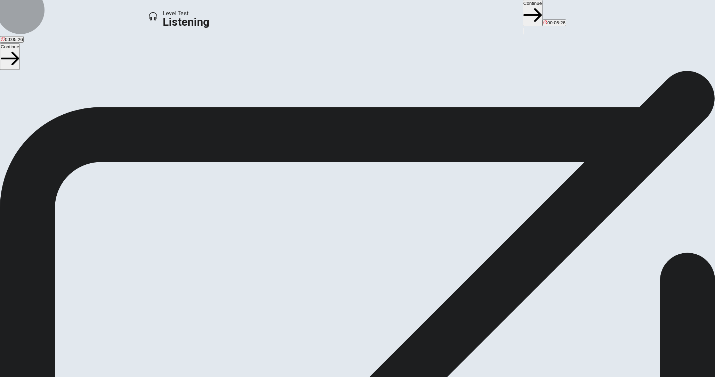
click at [523, 15] on button "Continue" at bounding box center [533, 13] width 20 height 26
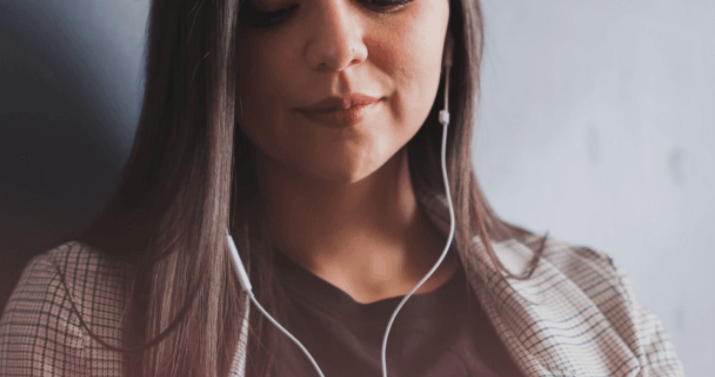
click at [547, 13] on button "Continue" at bounding box center [557, 21] width 20 height 26
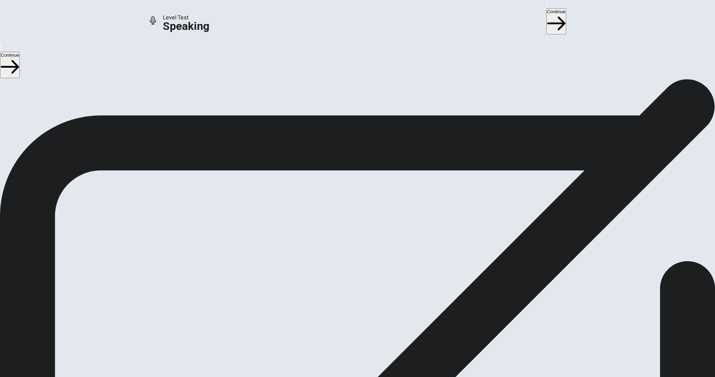
click at [370, 198] on div "Stop Recording" at bounding box center [357, 242] width 25 height 88
click at [368, 194] on div at bounding box center [357, 205] width 21 height 23
click at [357, 223] on icon "Play Audio" at bounding box center [353, 227] width 7 height 8
click at [368, 194] on icon at bounding box center [357, 204] width 21 height 21
click at [368, 224] on div at bounding box center [357, 221] width 21 height 8
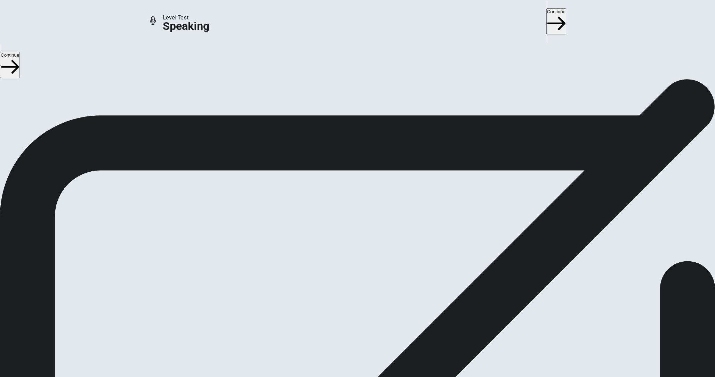
click at [356, 223] on icon "Record Again" at bounding box center [352, 227] width 8 height 8
click at [366, 242] on icon at bounding box center [357, 254] width 18 height 25
click at [349, 223] on icon "Play Audio" at bounding box center [349, 223] width 0 height 0
click at [547, 15] on button "Continue" at bounding box center [557, 21] width 20 height 26
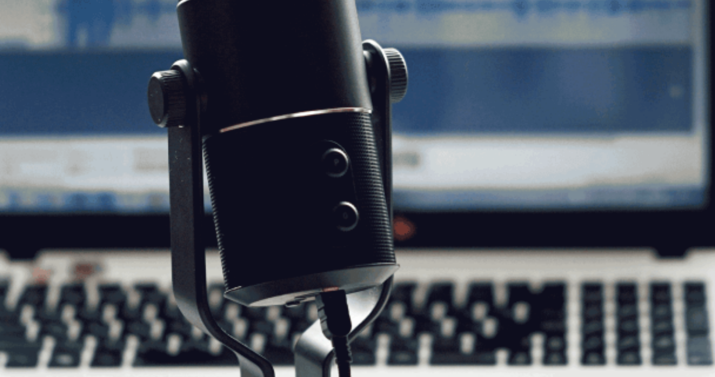
click at [547, 12] on button "Continue" at bounding box center [557, 21] width 20 height 26
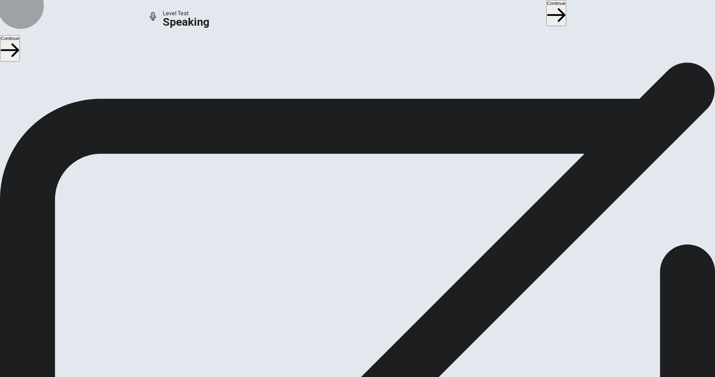
click at [547, 10] on button "Continue" at bounding box center [557, 13] width 20 height 26
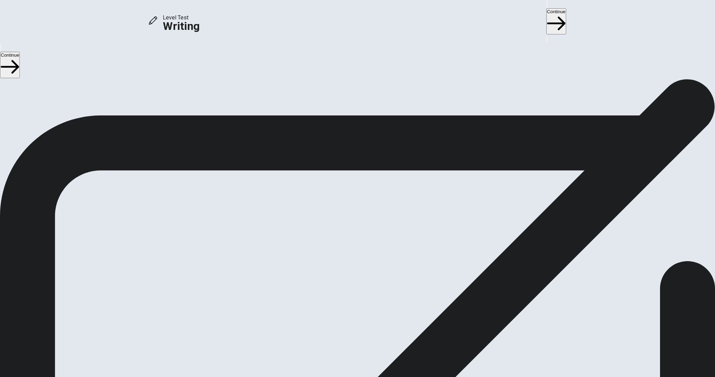
click at [547, 10] on button "Continue" at bounding box center [557, 21] width 20 height 26
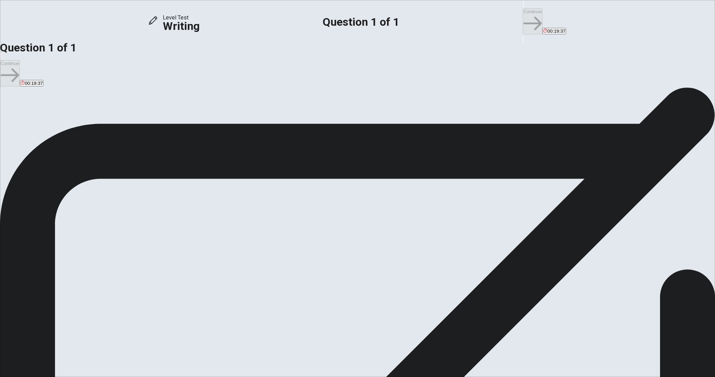
click at [57, 213] on textarea at bounding box center [28, 341] width 57 height 256
click at [57, 213] on textarea "Yes" at bounding box center [28, 341] width 57 height 256
click at [57, 213] on textarea "Yesasdf" at bounding box center [28, 341] width 57 height 256
click at [379, 87] on div "Directions Write an essay about your opinion on a topic. A good essay is usuall…" at bounding box center [357, 87] width 715 height 0
click at [137, 105] on span "Write an essay about your opinion on a topic. A good essay is usually about 150…" at bounding box center [68, 150] width 137 height 90
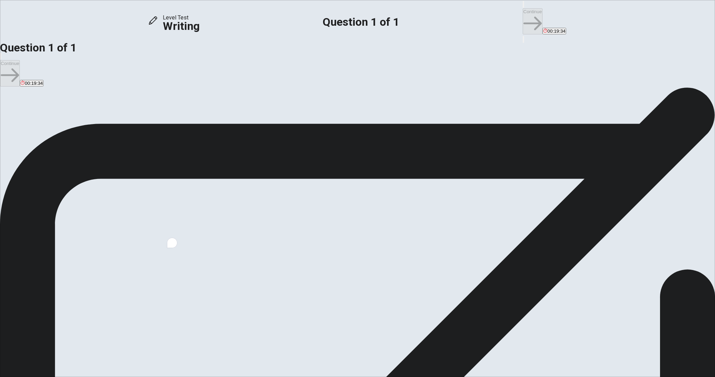
click at [137, 105] on span "Write an essay about your opinion on a topic. A good essay is usually about 150…" at bounding box center [68, 150] width 137 height 90
click at [22, 197] on span "Question" at bounding box center [11, 200] width 22 height 7
click at [524, 12] on icon "button" at bounding box center [528, 10] width 8 height 6
click at [407, 204] on div "Write your essay here Yesasdf x ​ Word count : 0" at bounding box center [357, 341] width 715 height 275
click at [369, 204] on h6 "Write your essay here" at bounding box center [357, 208] width 715 height 8
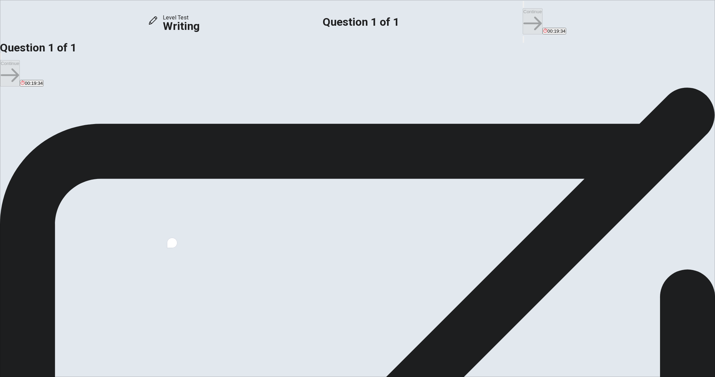
click at [57, 213] on textarea "Yesasdf" at bounding box center [28, 341] width 57 height 256
click at [57, 304] on textarea "Yesasdf" at bounding box center [28, 341] width 57 height 256
click at [57, 213] on textarea "Yesasdf" at bounding box center [28, 341] width 57 height 256
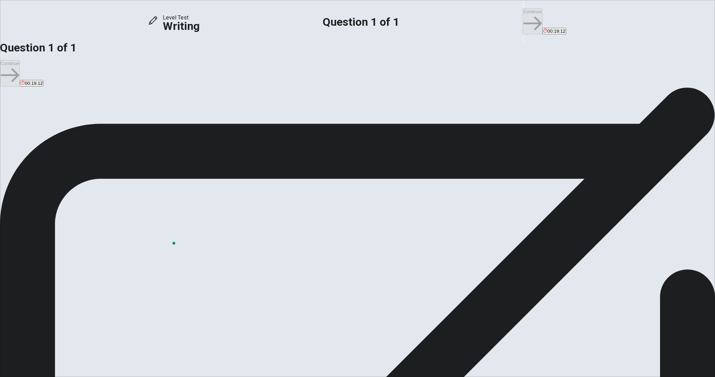
type textarea "T"
click at [57, 213] on textarea "Yes, In my oppnion, s" at bounding box center [28, 341] width 57 height 256
click at [167, 247] on div "Rewrite with Grammarly" at bounding box center [164, 243] width 8 height 8
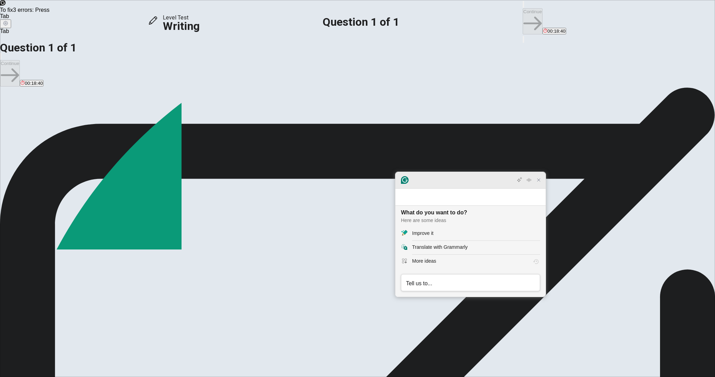
click at [542, 184] on icon "Close Grammarly Assistant" at bounding box center [539, 180] width 8 height 8
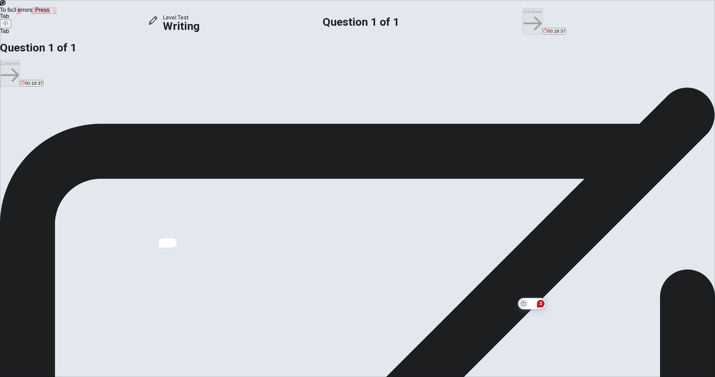
click at [523, 304] on icon "Turn off Grammarly on this website" at bounding box center [523, 303] width 5 height 5
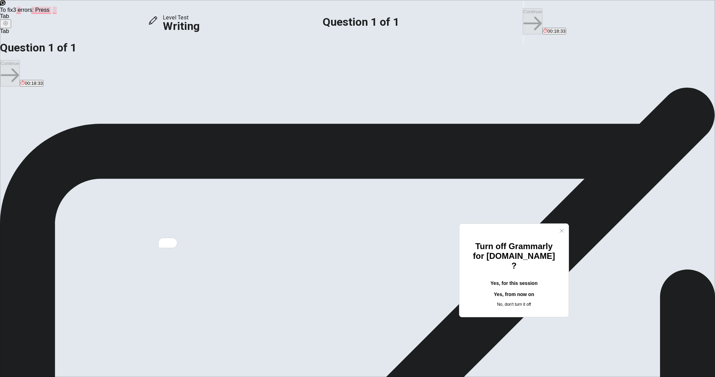
click at [502, 278] on button "Yes, for this session" at bounding box center [514, 283] width 87 height 11
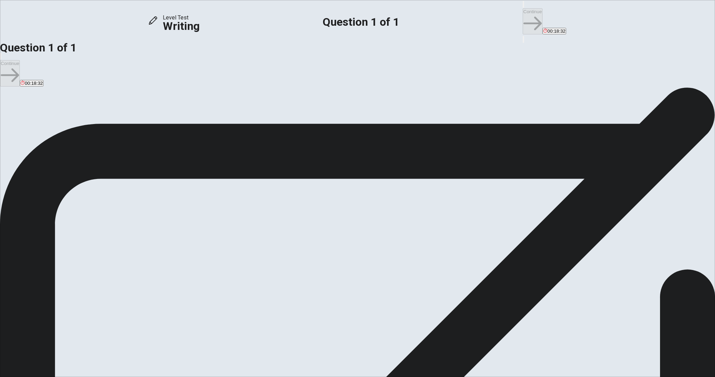
click at [57, 213] on textarea "Yes, In my oppnion, s" at bounding box center [28, 341] width 57 height 256
click at [57, 213] on textarea "Yes, In my oppnion, students need AI tools like the ChatGPT. Because, AI tool i…" at bounding box center [28, 341] width 57 height 256
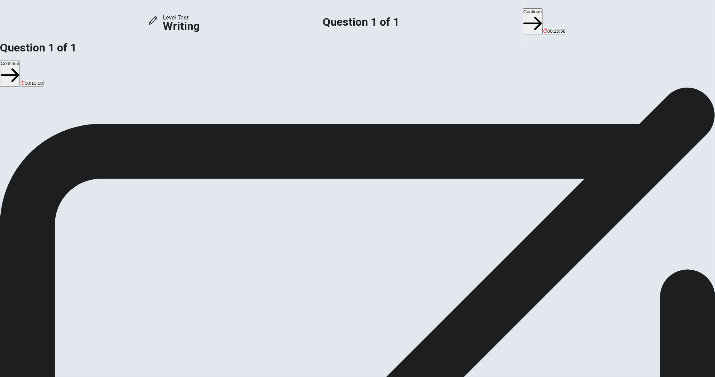
click at [57, 213] on textarea "Yes, In my oppnion, students need AI tools like the ChatGPT. Because, AI tool i…" at bounding box center [28, 341] width 57 height 256
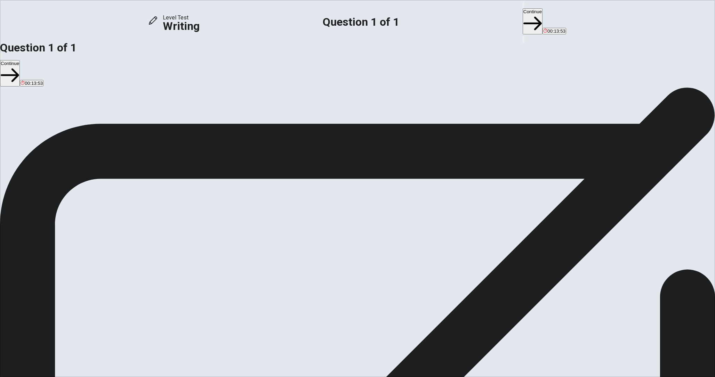
click at [57, 213] on textarea "Yes, In my oppnion, students need AI tools like the ChatGPT. Because, AI tool i…" at bounding box center [28, 341] width 57 height 256
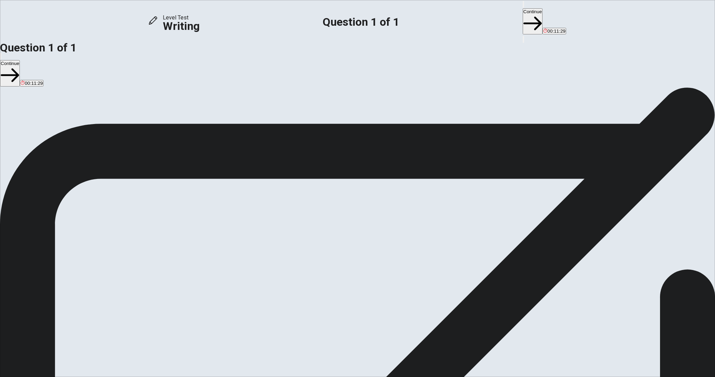
click at [57, 213] on textarea "Yes, In my oppnion, students need AI tools like the ChatGPT. Because, AI tool i…" at bounding box center [28, 341] width 57 height 256
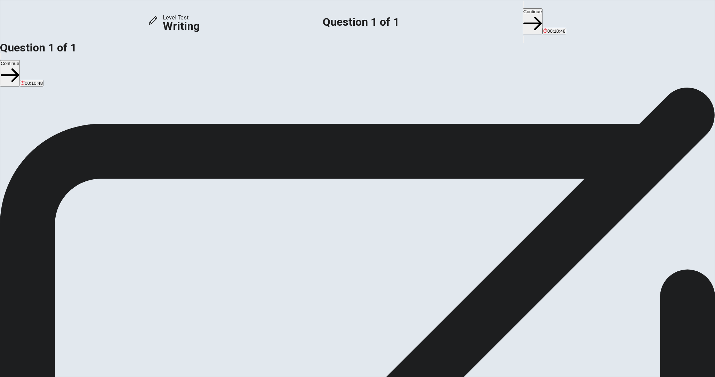
click at [57, 213] on textarea "Yes, In my oppnion, students need AI tools like the ChatGPT. Because, AI tool i…" at bounding box center [28, 341] width 57 height 256
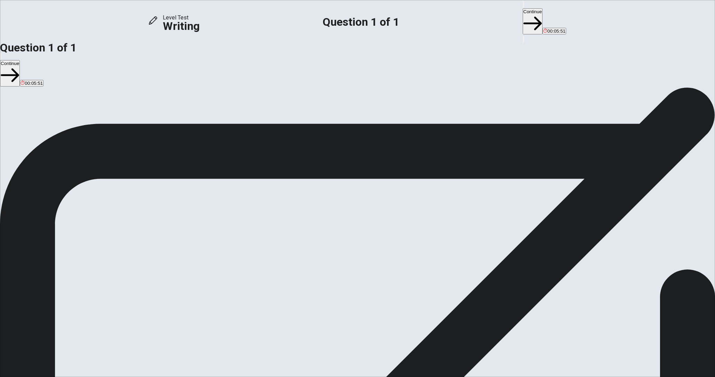
click at [57, 213] on textarea "Yes, In my oppnion, students need AI tools like the ChatGPT. Because, AI tool i…" at bounding box center [28, 341] width 57 height 256
type textarea "Yes, In my oppnion, students need AI tools like the ChatGPT. Because, AI tool i…"
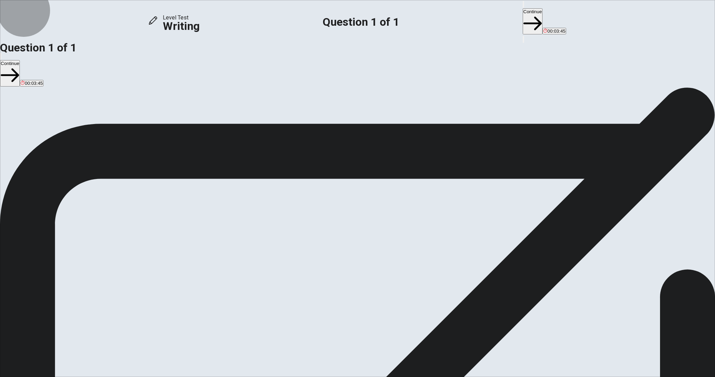
click at [523, 15] on button "Continue" at bounding box center [533, 21] width 20 height 26
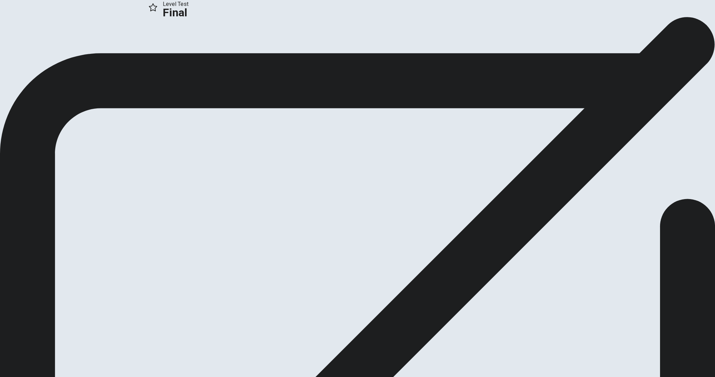
click at [28, 51] on button "Continue" at bounding box center [14, 46] width 28 height 9
